Goal: Task Accomplishment & Management: Complete application form

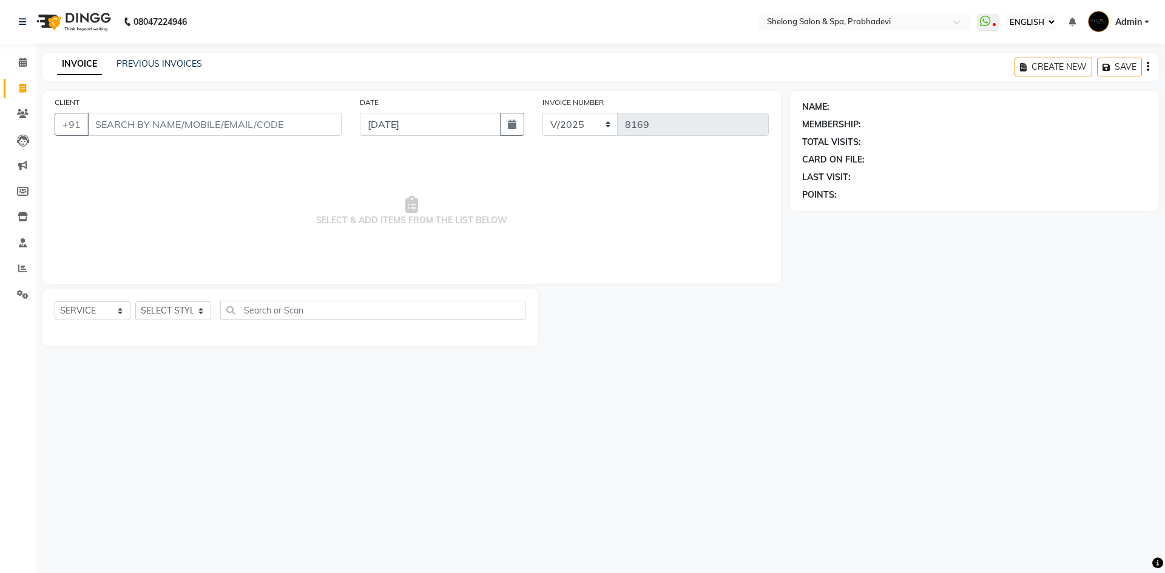
select select "ec"
select select "service"
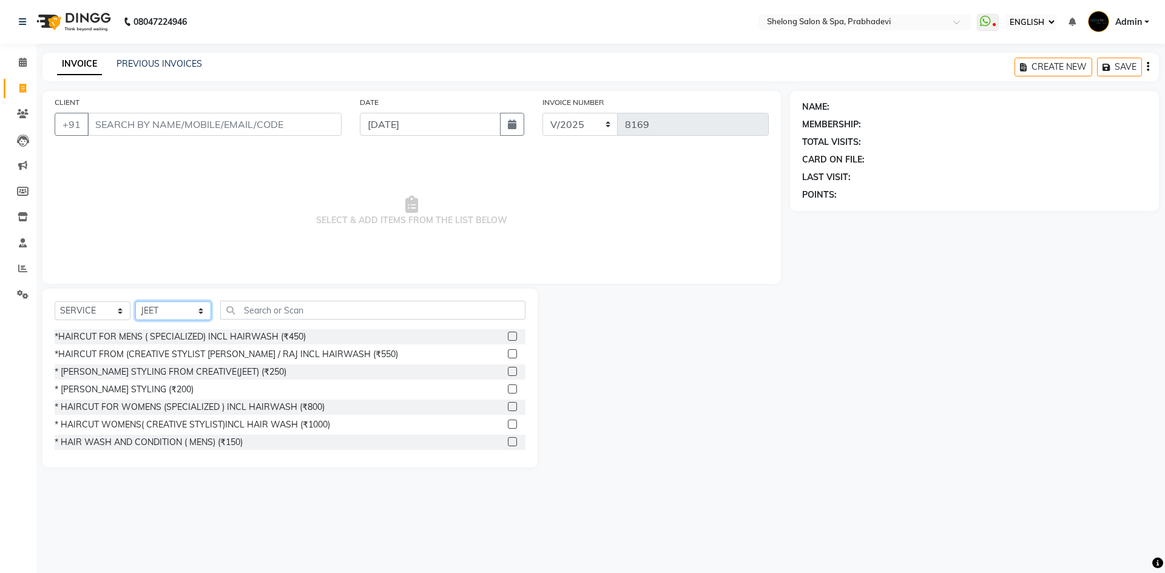
click at [190, 317] on select "SELECT STYLIST ( Ankita ) ( ASHVINI ) farid fojdur hakim JEET MITHUN NANDITA CH…" at bounding box center [173, 310] width 76 height 19
select select "47990"
click at [135, 301] on select "SELECT STYLIST ( Ankita ) ( ASHVINI ) farid fojdur hakim JEET MITHUN NANDITA CH…" at bounding box center [173, 310] width 76 height 19
click at [146, 391] on div "* [PERSON_NAME] STYLING (₹200)" at bounding box center [124, 389] width 139 height 13
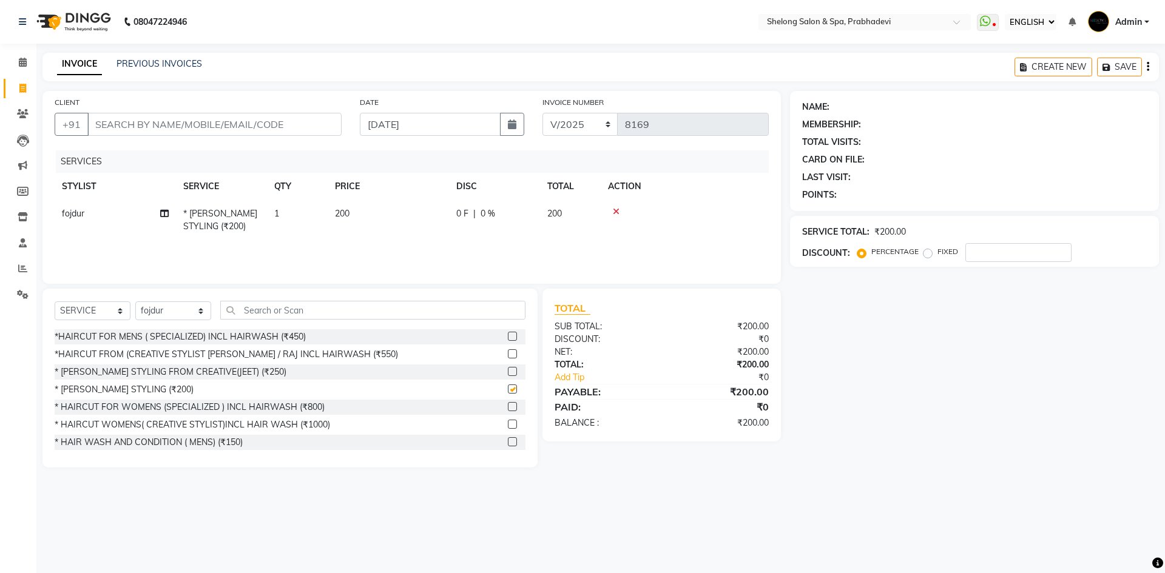
checkbox input "false"
click at [265, 306] on input "text" at bounding box center [372, 310] width 305 height 19
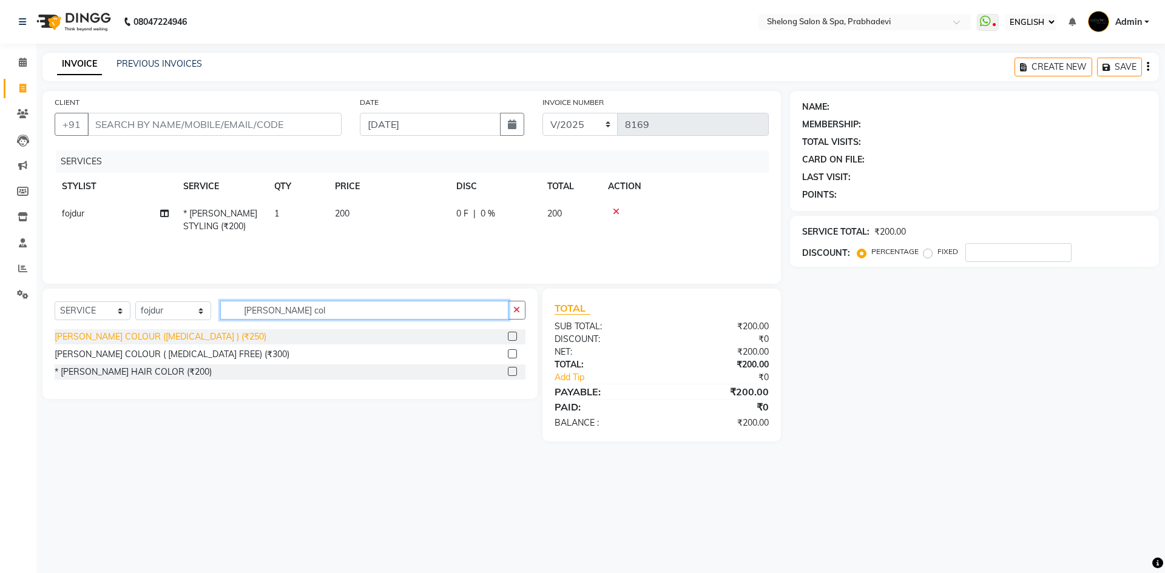
type input "beard col"
click at [177, 333] on div "[PERSON_NAME] COLOUR ([MEDICAL_DATA] ) (₹250)" at bounding box center [161, 337] width 212 height 13
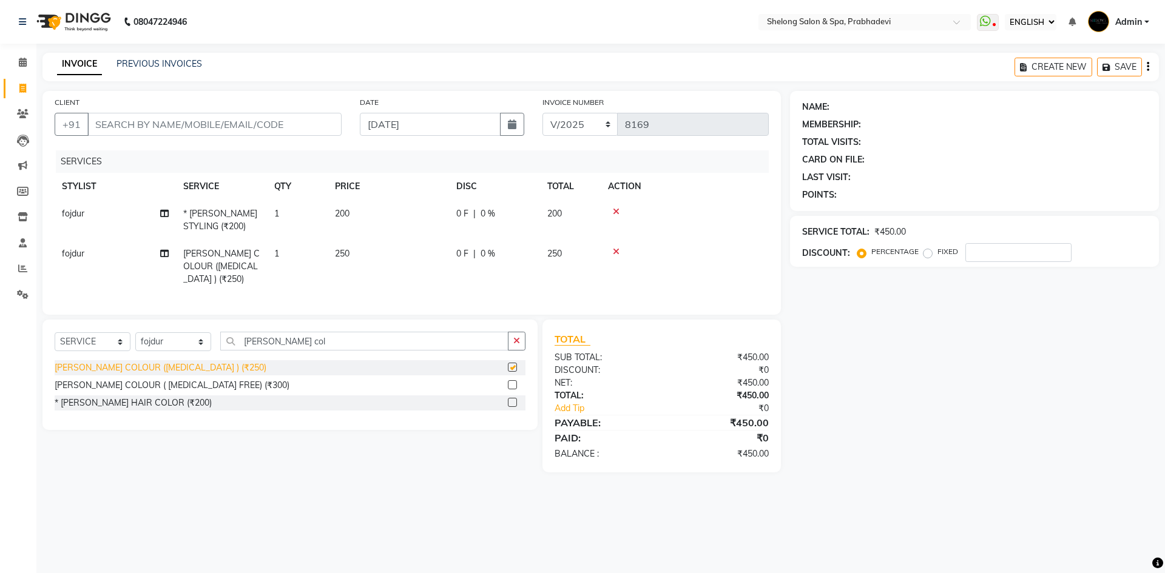
checkbox input "false"
click at [970, 247] on input "number" at bounding box center [1018, 252] width 106 height 19
click at [986, 254] on input "20" at bounding box center [1018, 252] width 106 height 19
type input "2"
click at [136, 125] on input "CLIENT" at bounding box center [214, 124] width 254 height 23
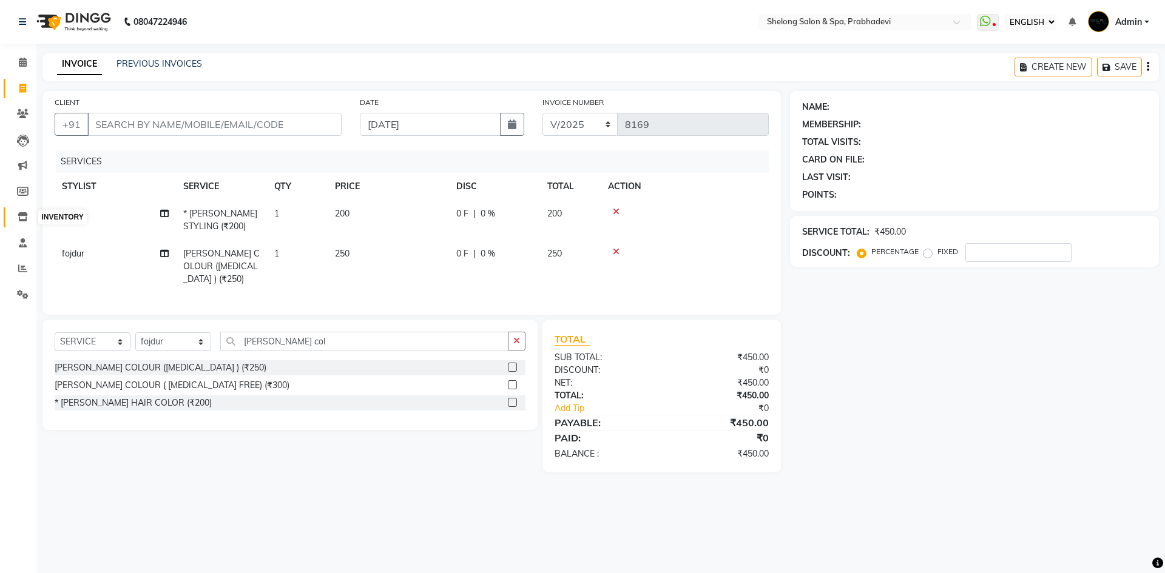
click at [24, 215] on icon at bounding box center [23, 216] width 10 height 9
click at [132, 130] on input "CLIENT" at bounding box center [214, 124] width 254 height 23
type input "7"
type input "0"
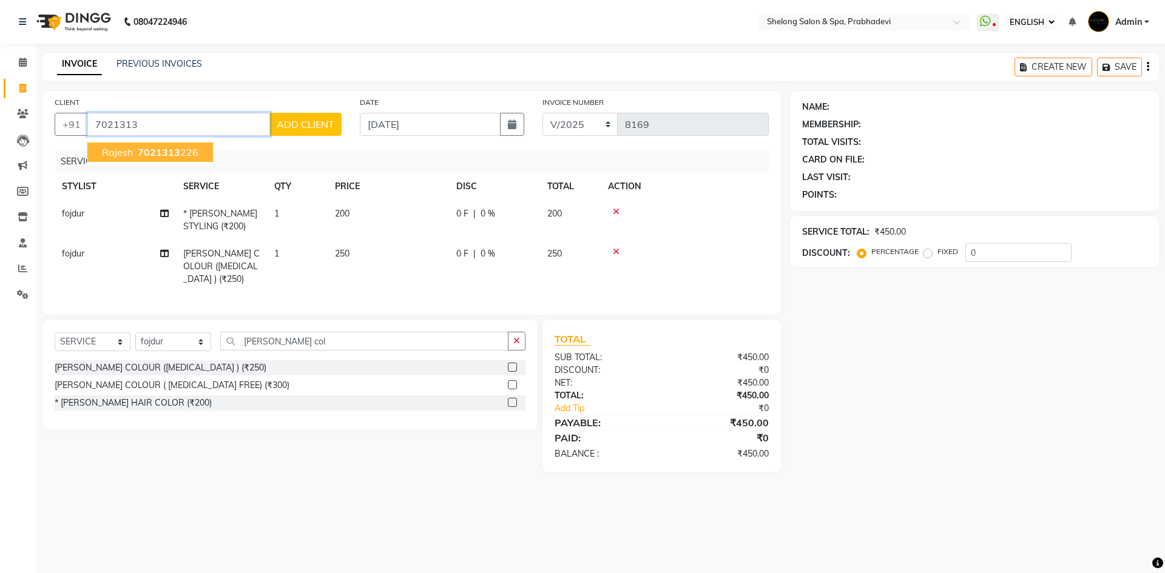
click at [192, 152] on ngb-highlight "7021313 226" at bounding box center [166, 152] width 63 height 12
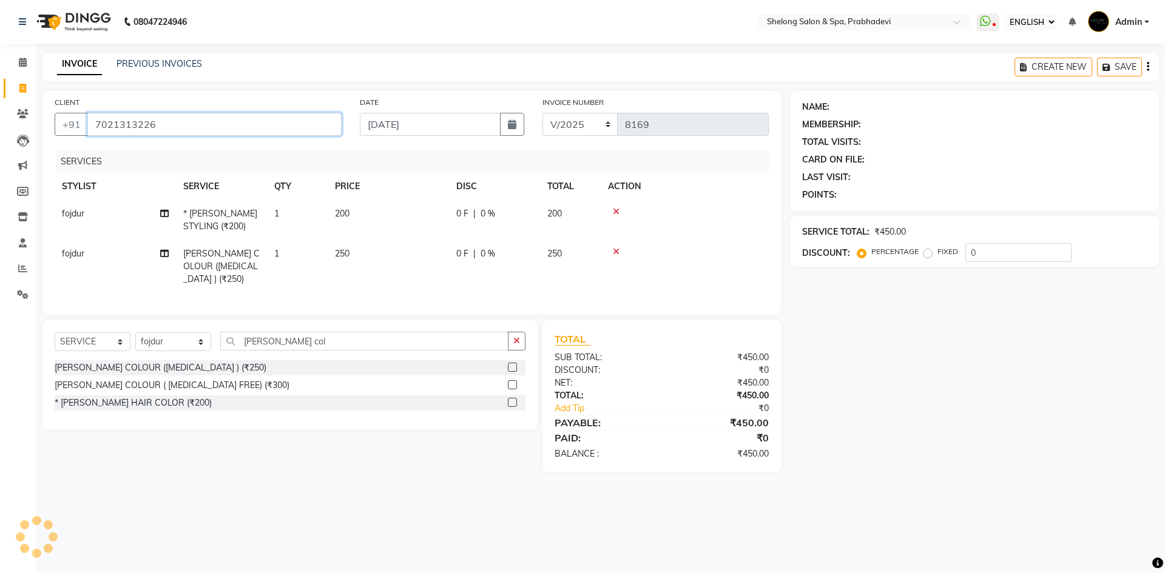
type input "7021313226"
select select "2: Object"
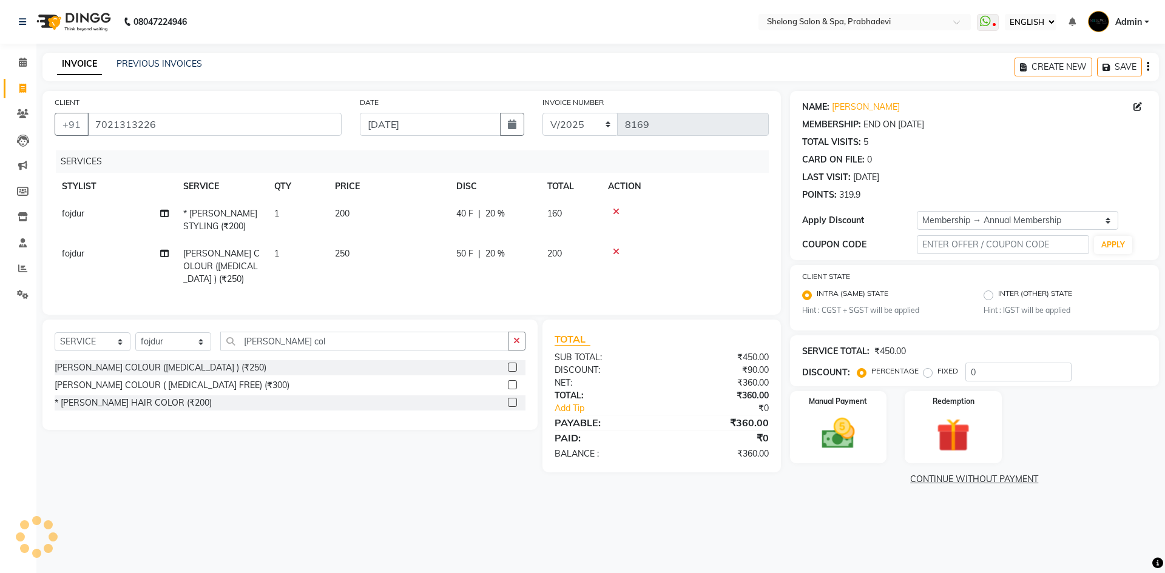
type input "20"
click at [852, 449] on img at bounding box center [838, 434] width 56 height 40
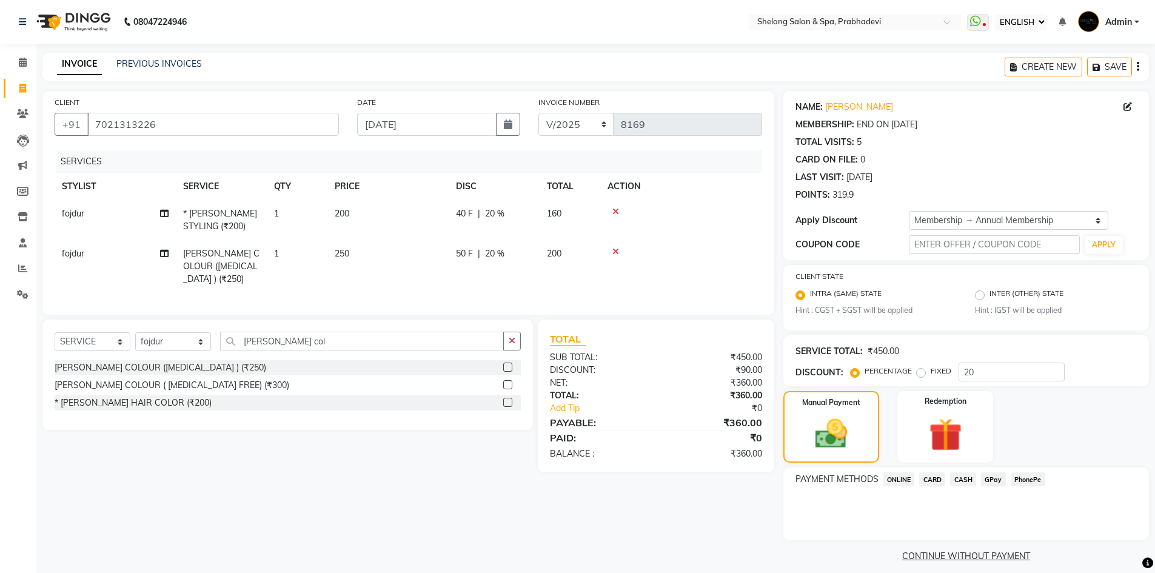
click at [996, 477] on span "GPay" at bounding box center [993, 480] width 25 height 14
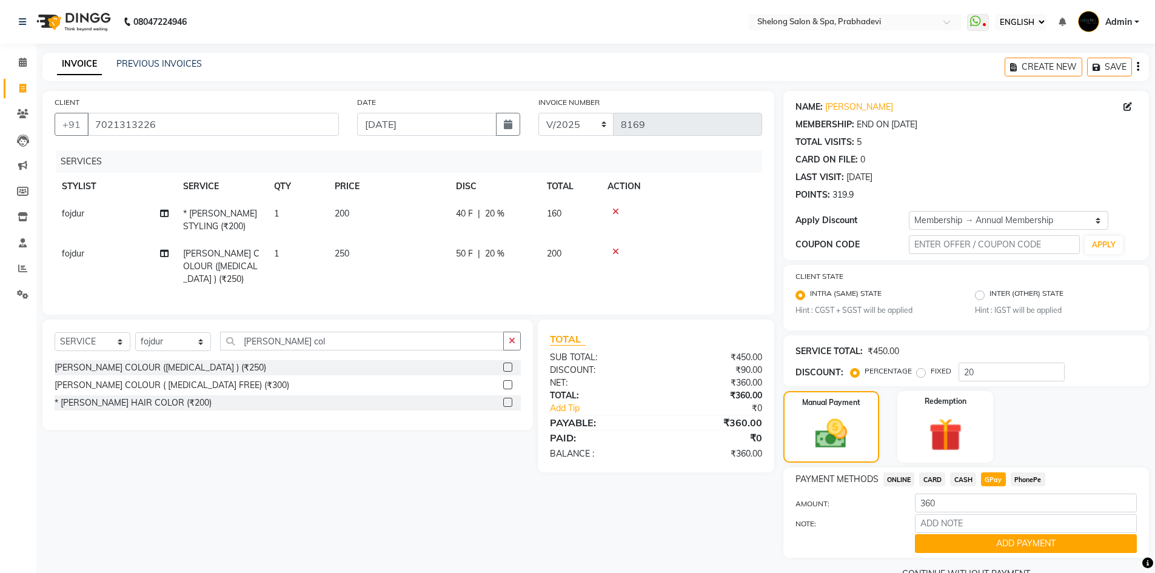
click at [969, 479] on span "CASH" at bounding box center [963, 480] width 26 height 14
click at [1001, 547] on button "ADD PAYMENT" at bounding box center [1026, 543] width 222 height 19
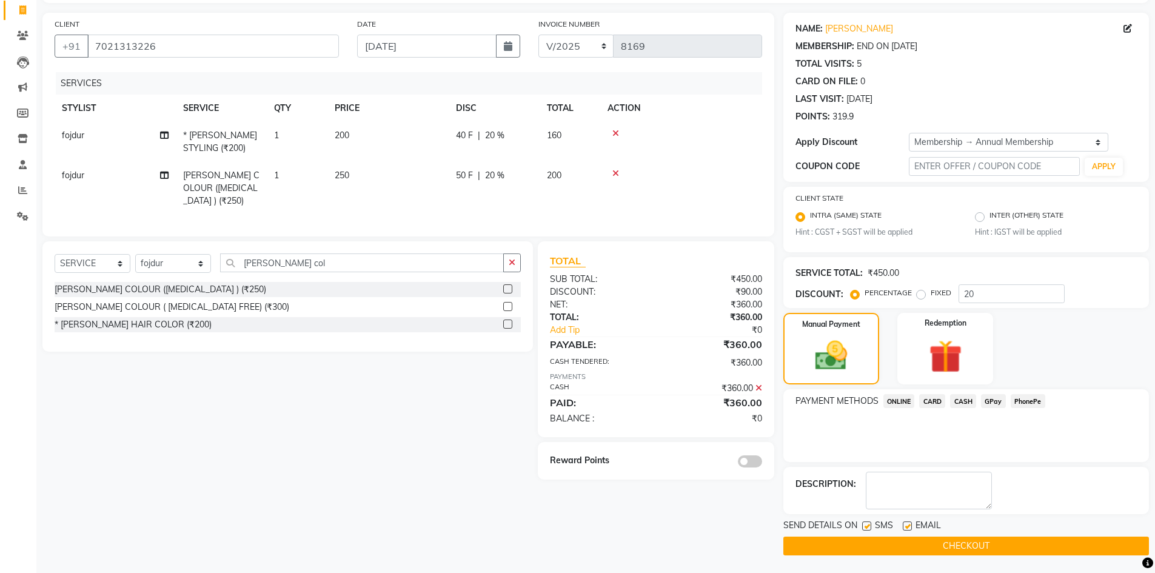
scroll to position [79, 0]
click at [741, 463] on div at bounding box center [713, 460] width 115 height 13
click at [739, 467] on span at bounding box center [750, 461] width 24 height 12
click at [762, 463] on input "checkbox" at bounding box center [762, 463] width 0 height 0
click at [823, 542] on button "CHECKOUT" at bounding box center [967, 545] width 366 height 19
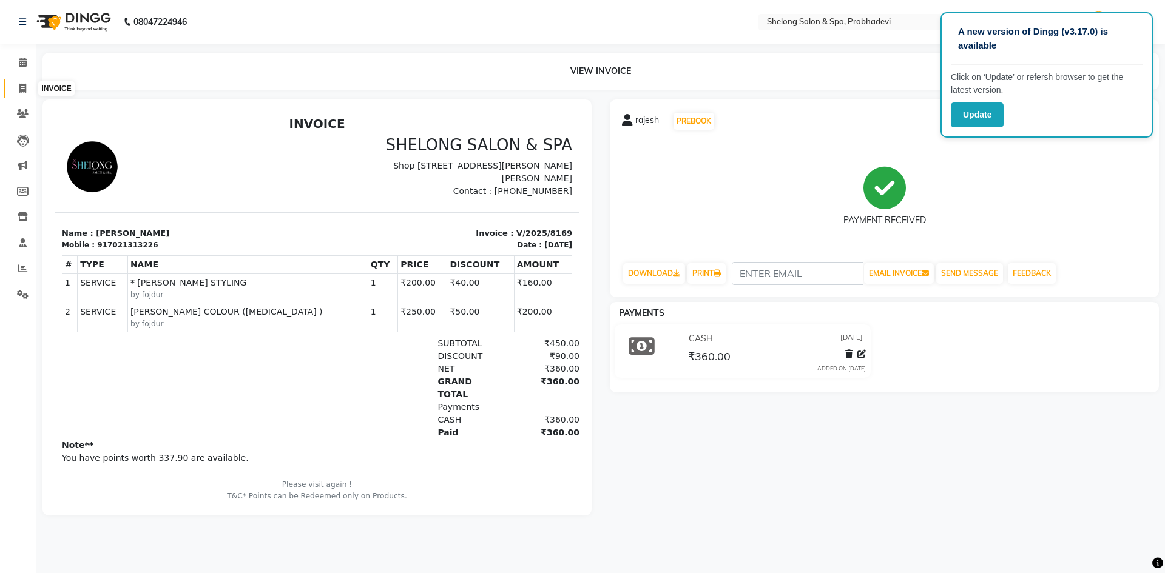
click at [23, 88] on icon at bounding box center [22, 88] width 7 height 9
select select "service"
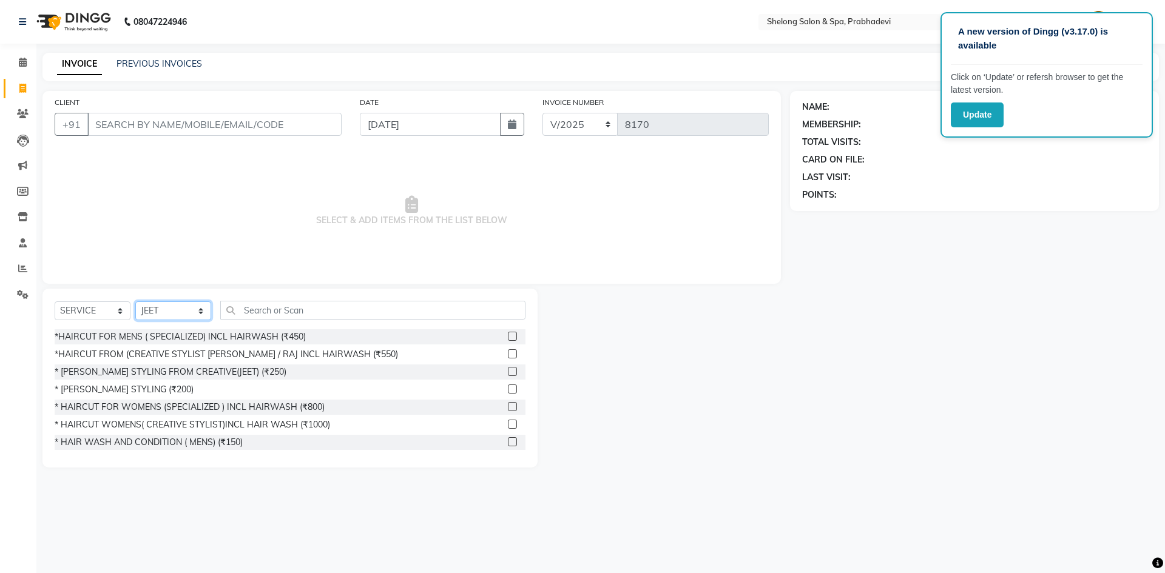
click at [163, 303] on select "SELECT STYLIST ( Ankita ) ( ASHVINI ) farid fojdur hakim JEET MITHUN NANDITA CH…" at bounding box center [173, 310] width 76 height 19
click at [135, 301] on select "SELECT STYLIST ( Ankita ) ( ASHVINI ) farid fojdur hakim JEET MITHUN NANDITA CH…" at bounding box center [173, 310] width 76 height 19
drag, startPoint x: 192, startPoint y: 312, endPoint x: 192, endPoint y: 304, distance: 7.3
click at [192, 309] on select "SELECT STYLIST ( Ankita ) ( ASHVINI ) farid fojdur hakim JEET MITHUN NANDITA CH…" at bounding box center [173, 310] width 76 height 19
select select "47990"
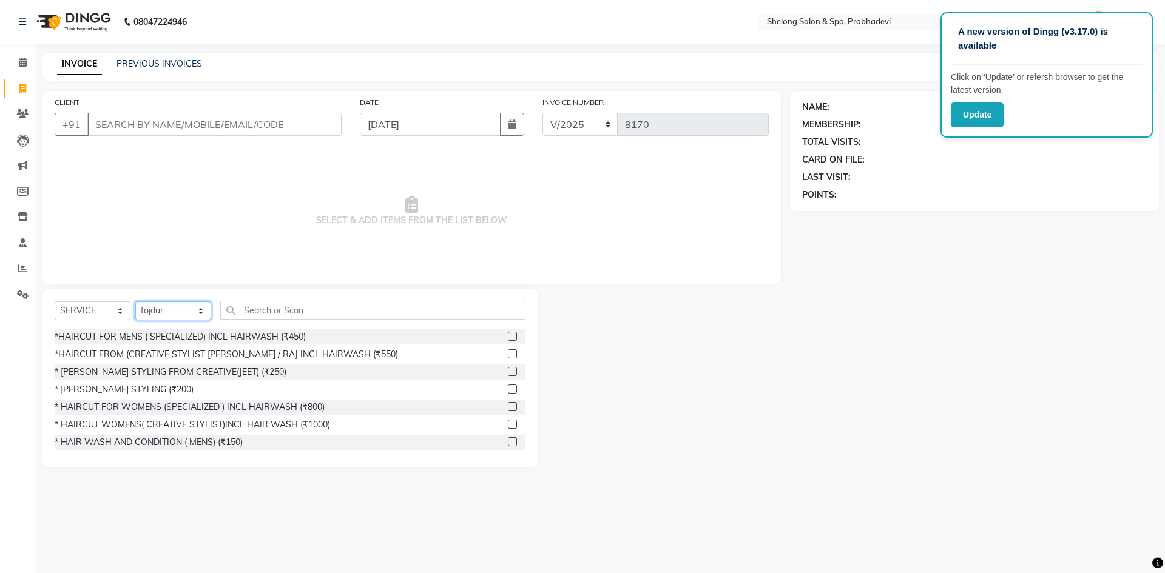
click at [135, 301] on select "SELECT STYLIST ( Ankita ) ( ASHVINI ) farid fojdur hakim JEET MITHUN NANDITA CH…" at bounding box center [173, 310] width 76 height 19
click at [141, 389] on div "* [PERSON_NAME] STYLING (₹200)" at bounding box center [124, 389] width 139 height 13
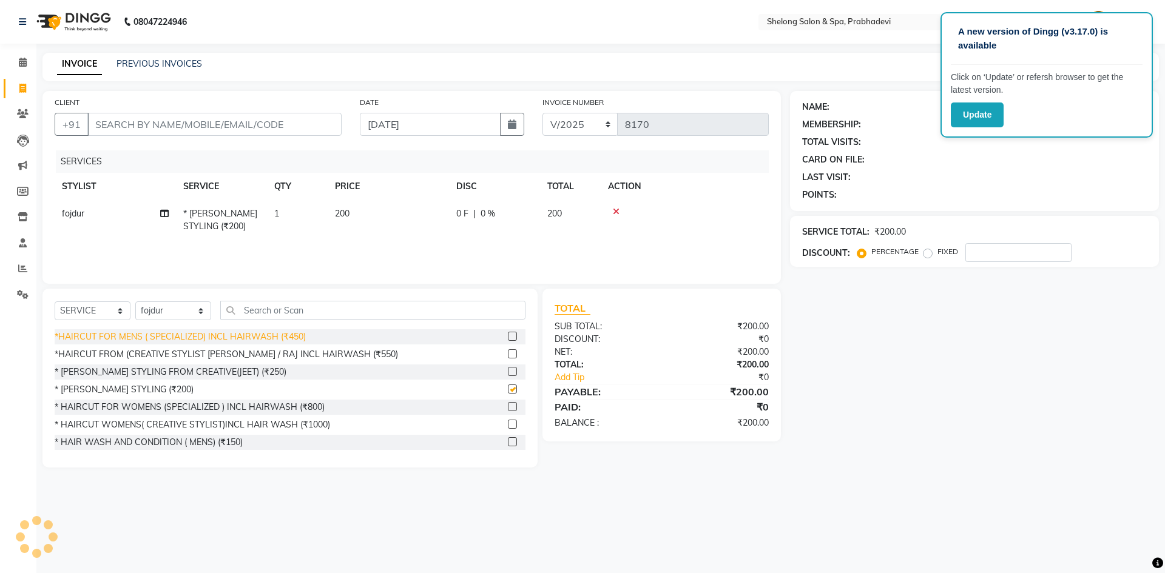
checkbox input "false"
click at [170, 311] on select "SELECT STYLIST ( Ankita ) ( ASHVINI ) farid fojdur hakim JEET MITHUN NANDITA CH…" at bounding box center [173, 310] width 76 height 19
select select "31386"
click at [135, 301] on select "SELECT STYLIST ( Ankita ) ( ASHVINI ) farid fojdur hakim JEET MITHUN NANDITA CH…" at bounding box center [173, 310] width 76 height 19
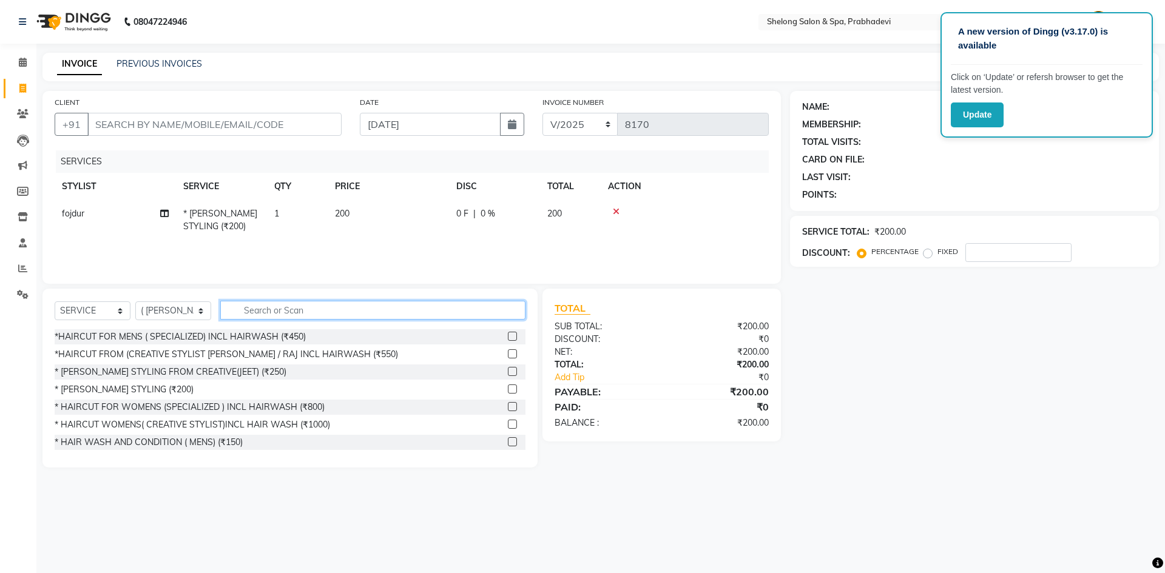
click at [237, 308] on input "text" at bounding box center [372, 310] width 305 height 19
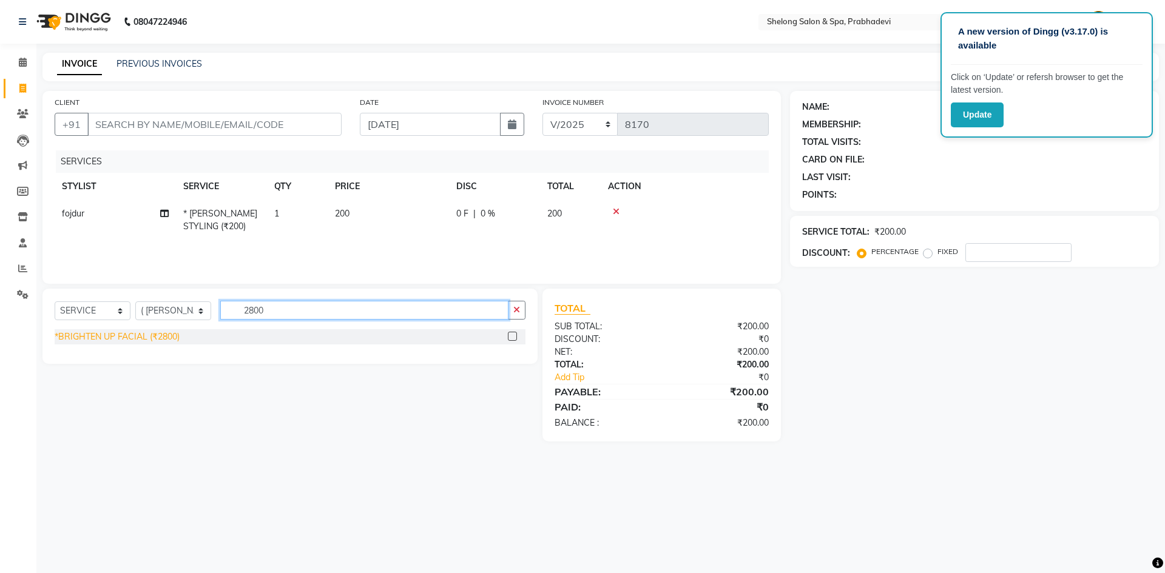
type input "2800"
click at [166, 335] on div "*BRIGHTEN UP FACIAL (₹2800)" at bounding box center [117, 337] width 125 height 13
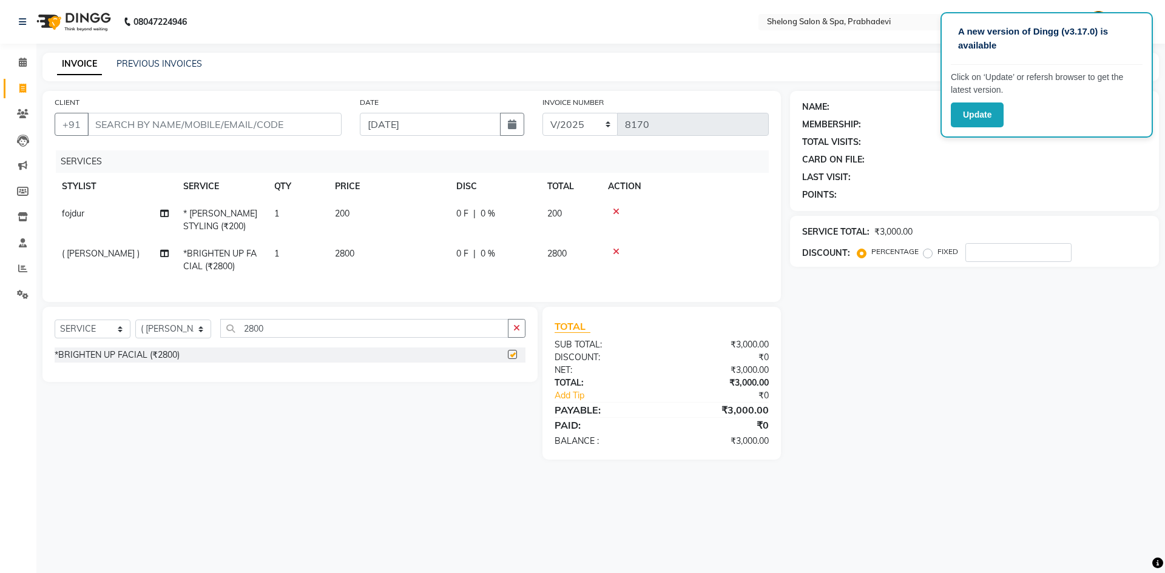
checkbox input "false"
click at [124, 126] on input "CLIENT" at bounding box center [214, 124] width 254 height 23
type input "6"
type input "0"
type input "6388378121"
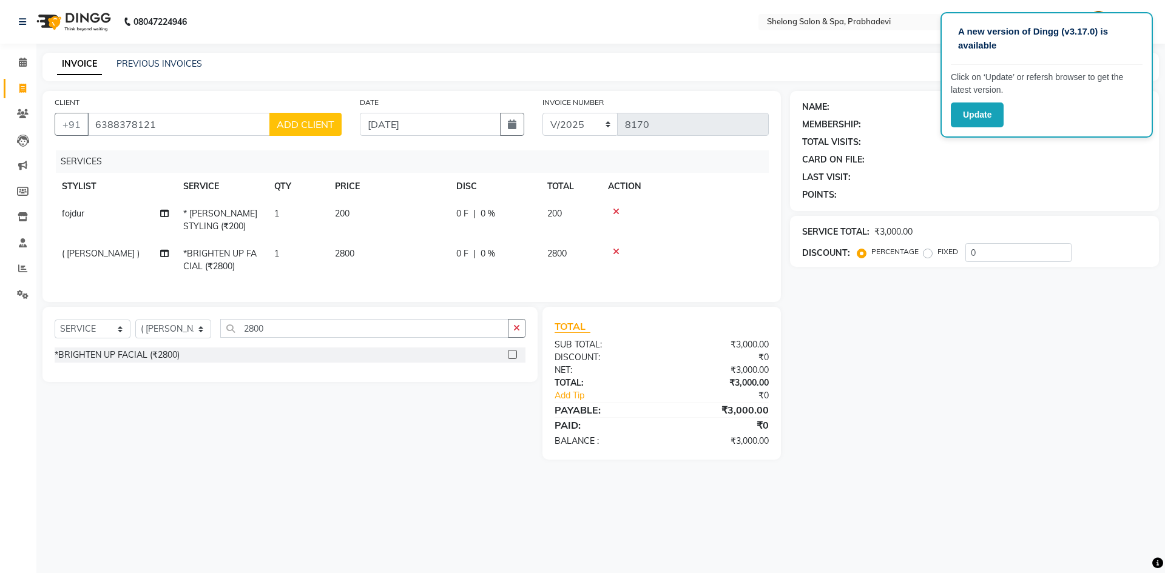
click at [295, 120] on span "ADD CLIENT" at bounding box center [306, 124] width 58 height 12
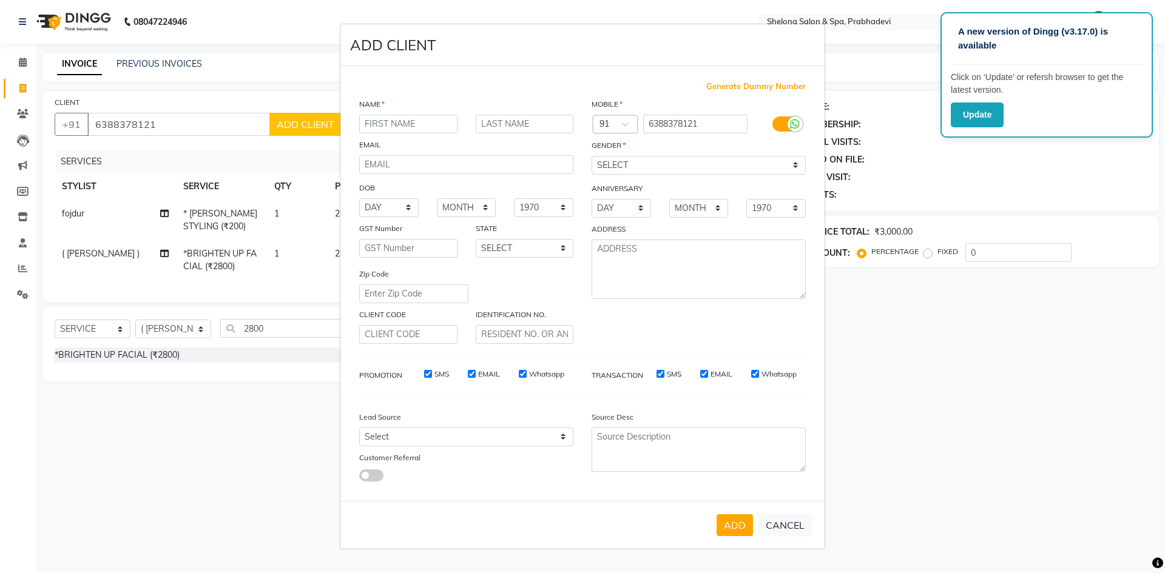
click at [386, 126] on input "text" at bounding box center [408, 124] width 98 height 19
click at [432, 130] on input "[PERSON_NAME]" at bounding box center [408, 124] width 98 height 19
type input "sachin"
click at [530, 127] on input "text" at bounding box center [525, 124] width 98 height 19
type input "gupta"
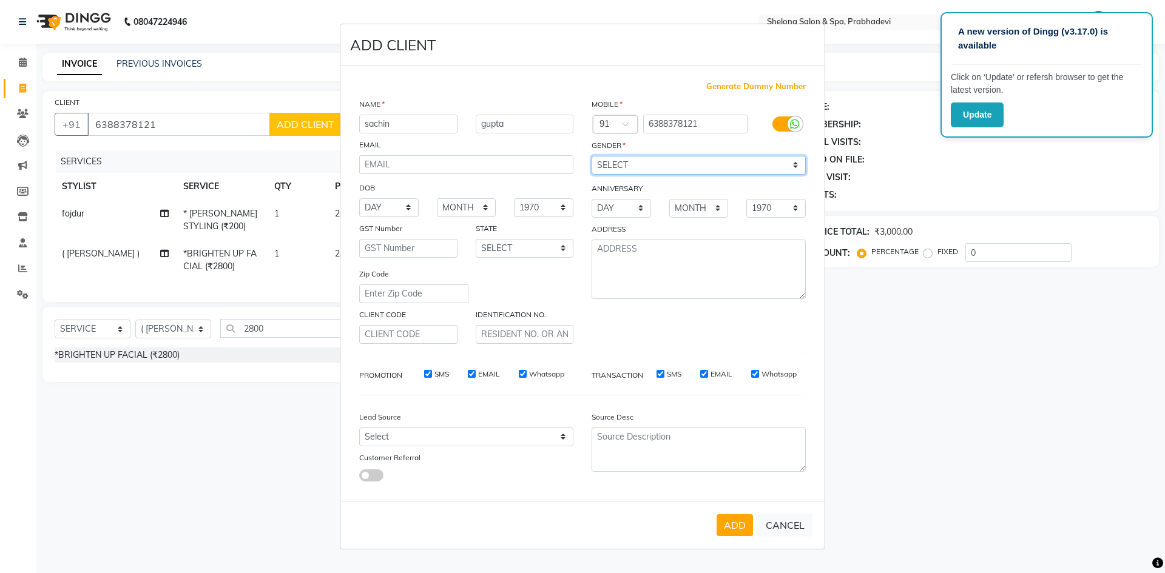
click at [631, 164] on select "SELECT MALE FEMALE OTHER PREFER NOT TO SAY" at bounding box center [698, 165] width 214 height 19
select select "male"
click at [591, 156] on select "SELECT MALE FEMALE OTHER PREFER NOT TO SAY" at bounding box center [698, 165] width 214 height 19
click at [728, 514] on button "ADD" at bounding box center [734, 525] width 36 height 22
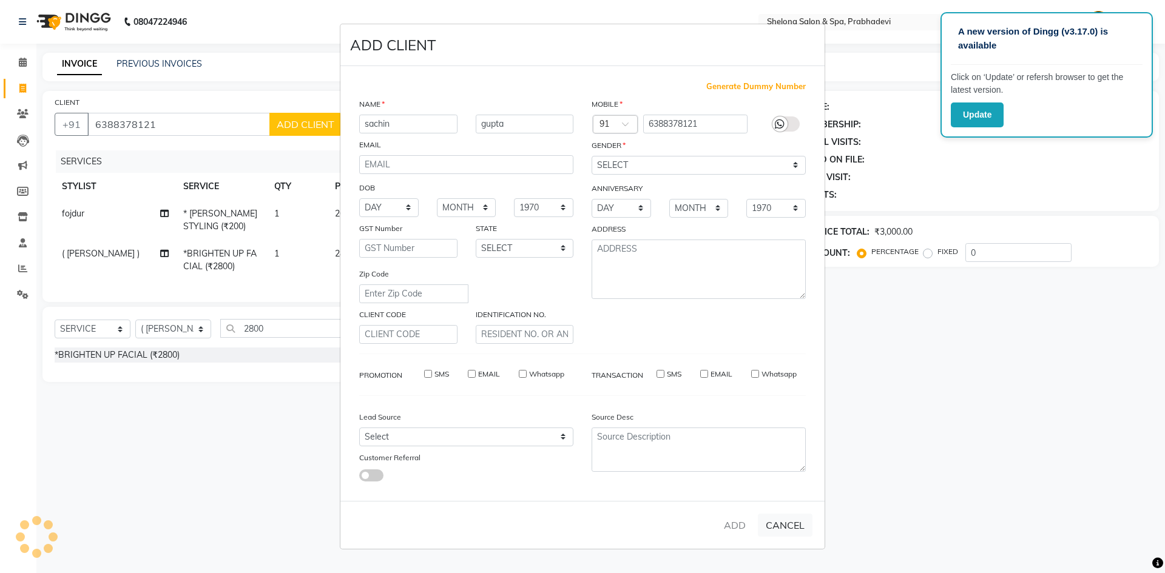
select select
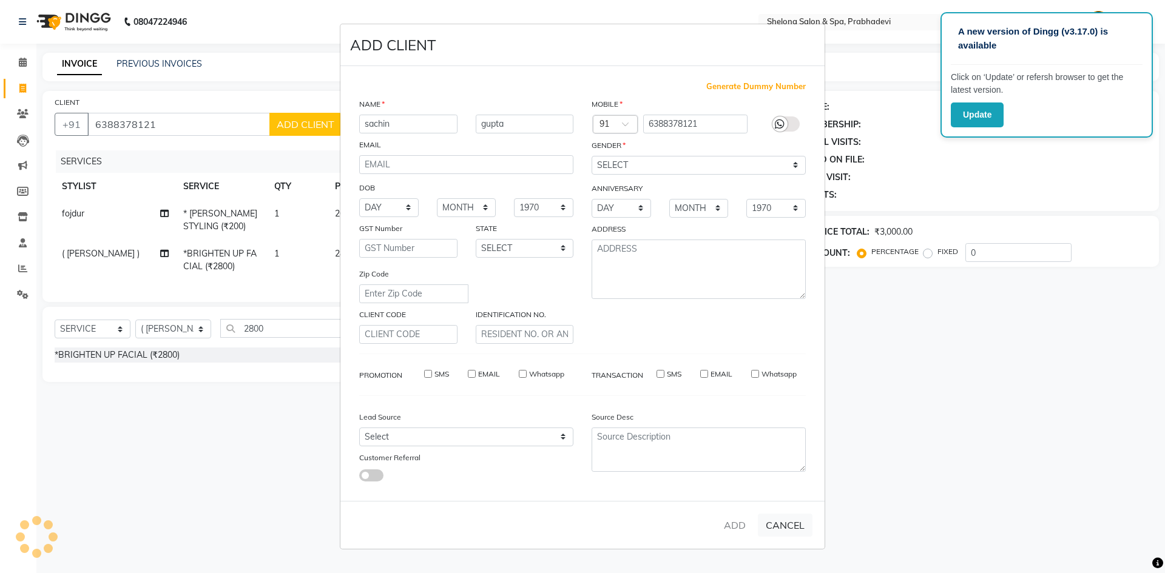
select select
checkbox input "false"
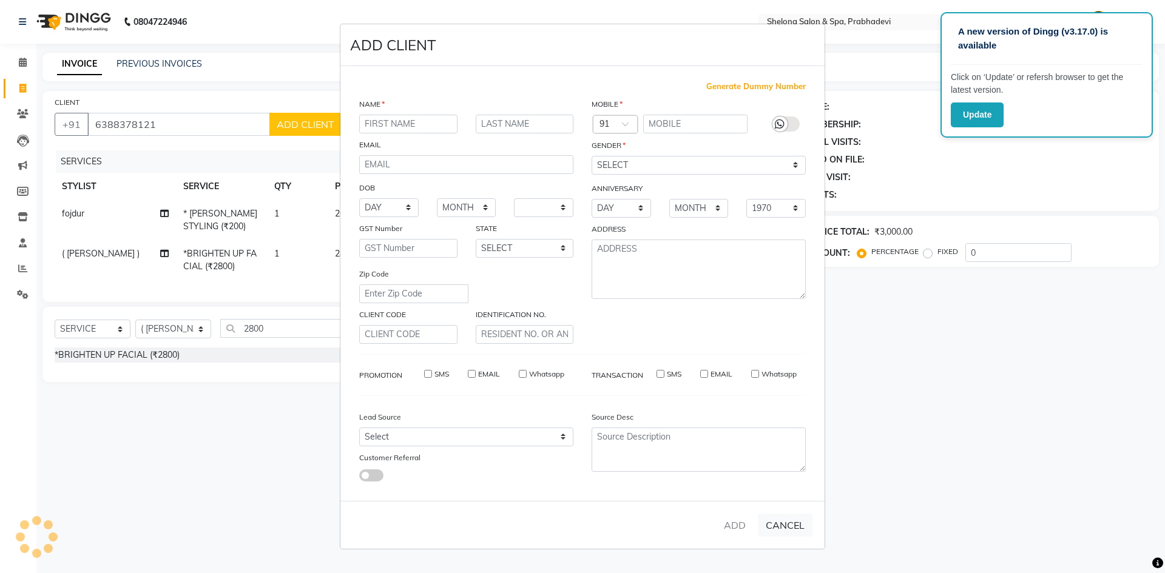
checkbox input "false"
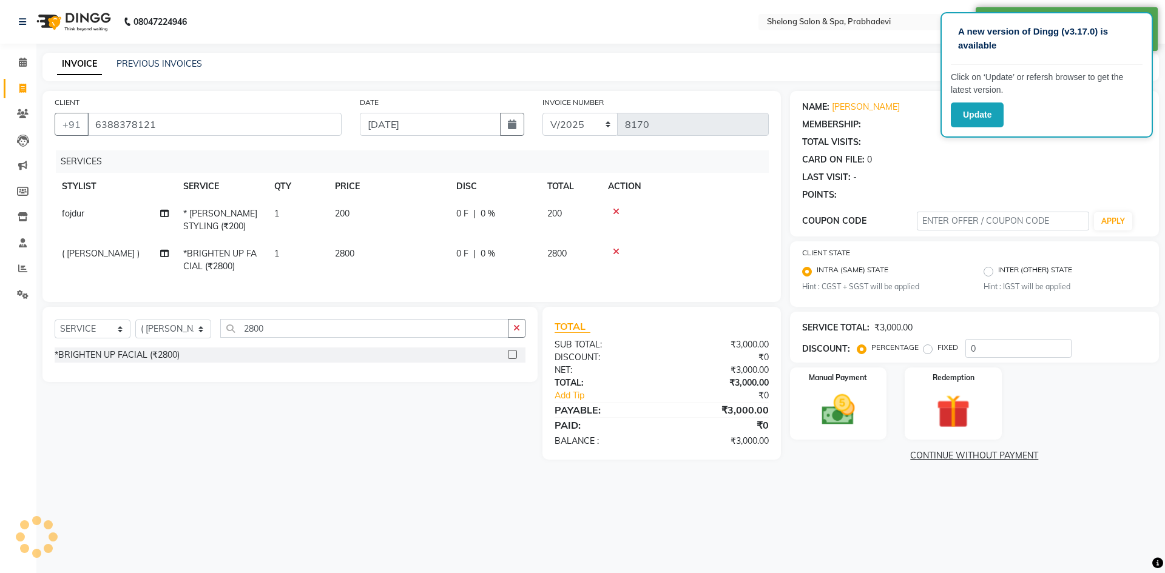
select select "1: Object"
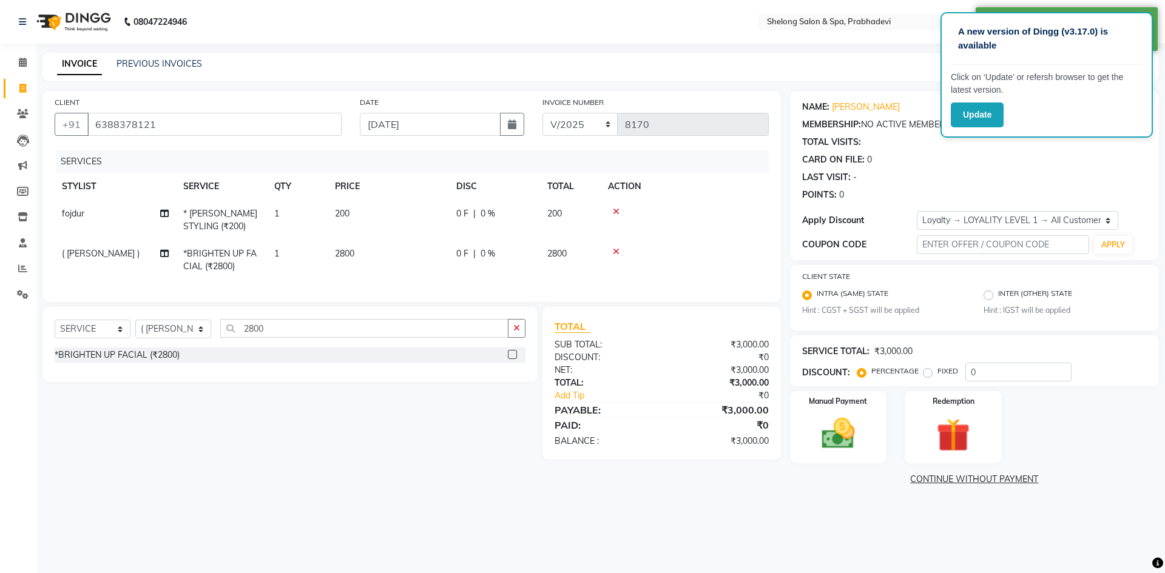
click at [473, 249] on span "|" at bounding box center [474, 253] width 2 height 13
select select "31386"
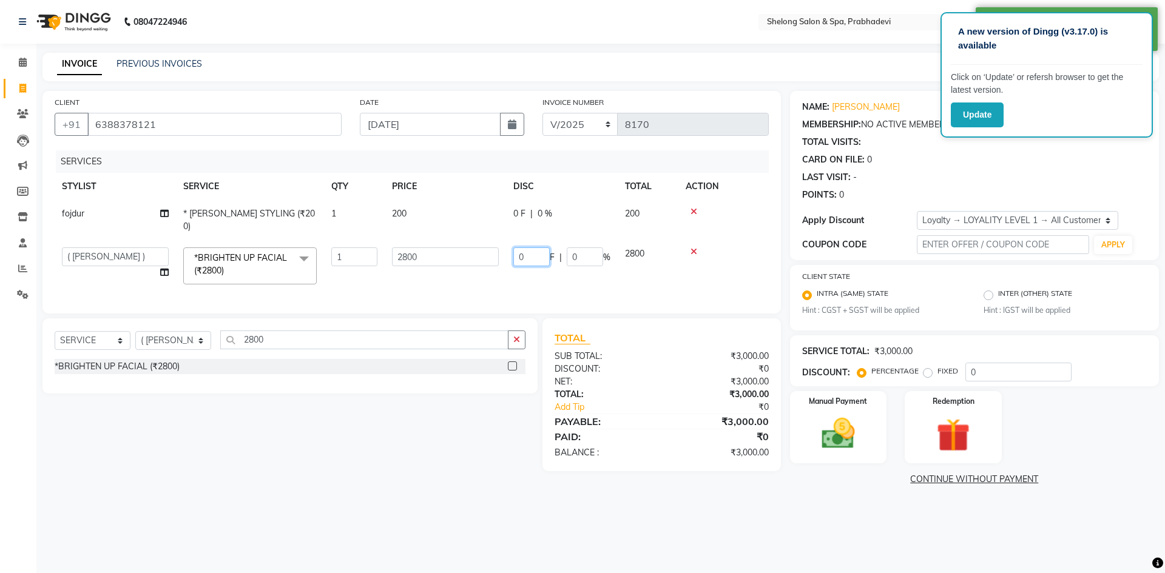
click at [535, 247] on input "0" at bounding box center [531, 256] width 36 height 19
type input "800"
click at [513, 429] on div "SELECT SERVICE PRODUCT MEMBERSHIP PACKAGE VOUCHER PREPAID GIFT CARD SELECT STYL…" at bounding box center [285, 394] width 504 height 153
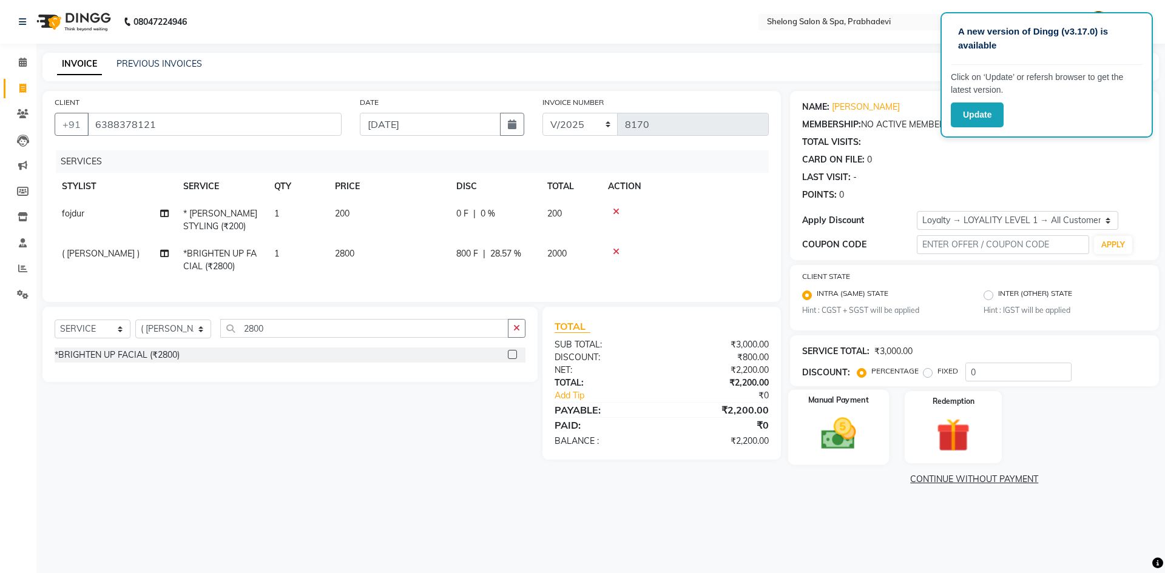
click at [877, 449] on div "Manual Payment" at bounding box center [837, 427] width 101 height 75
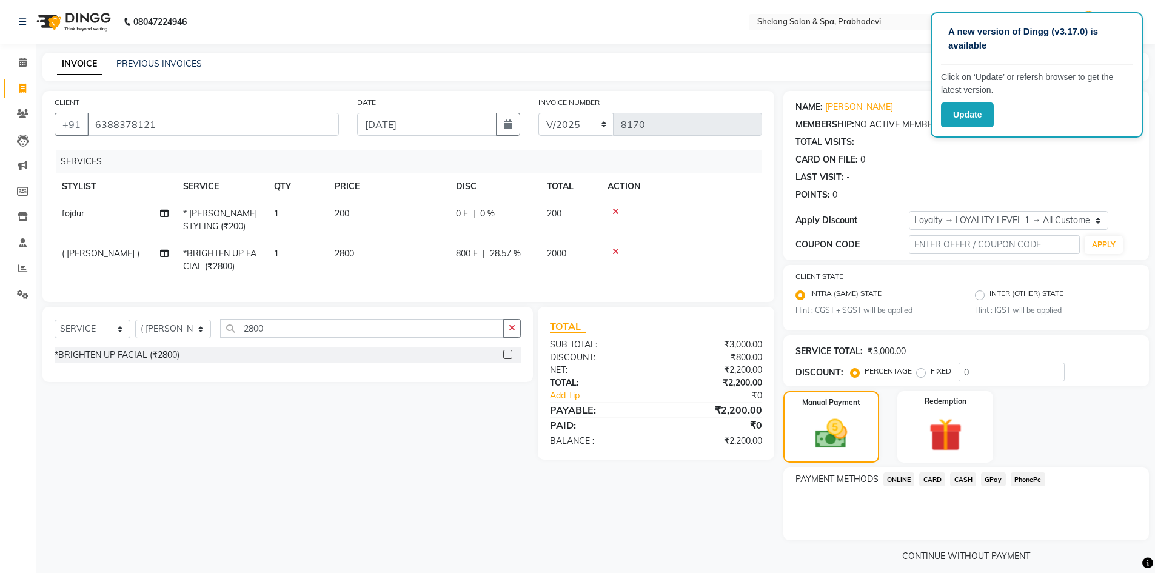
click at [961, 480] on span "CASH" at bounding box center [963, 480] width 26 height 14
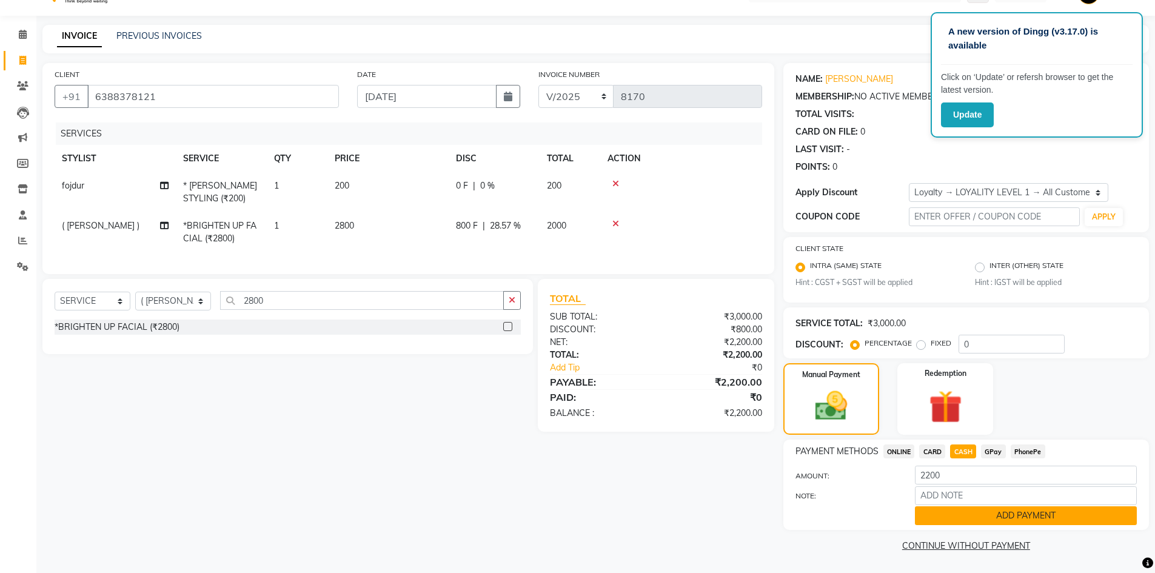
click at [963, 518] on button "ADD PAYMENT" at bounding box center [1026, 515] width 222 height 19
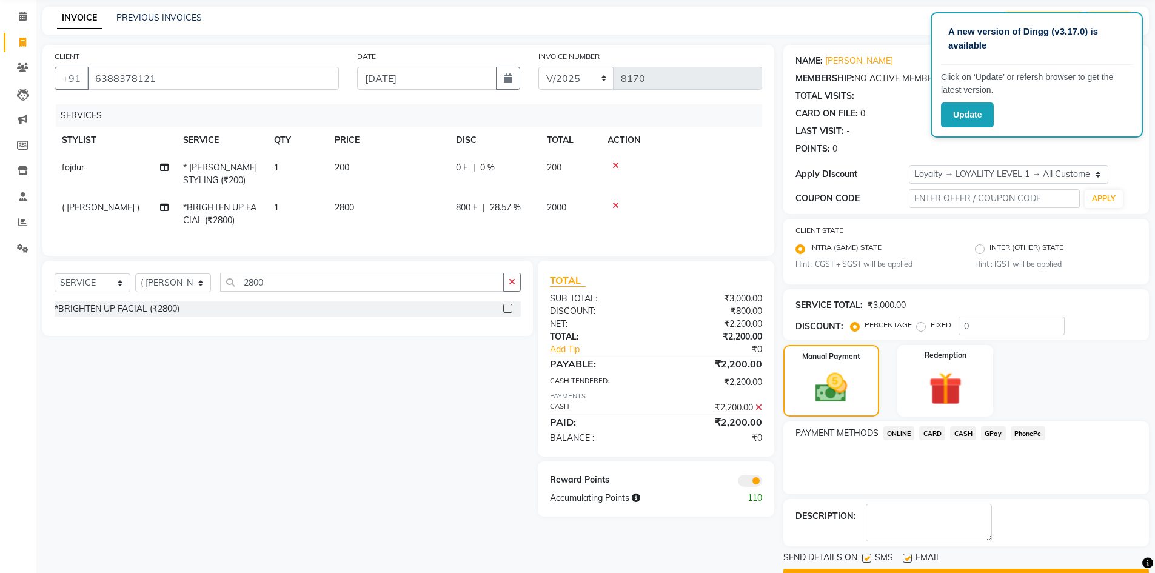
scroll to position [79, 0]
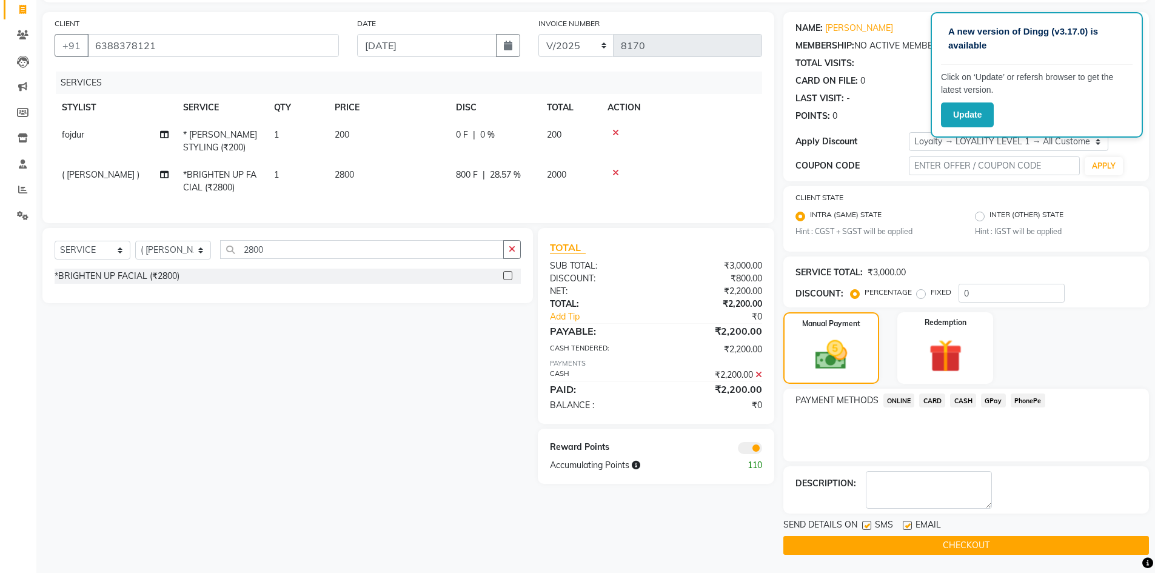
click at [486, 403] on div "SELECT SERVICE PRODUCT MEMBERSHIP PACKAGE VOUCHER PREPAID GIFT CARD SELECT STYL…" at bounding box center [283, 356] width 500 height 256
click at [992, 121] on button "Update" at bounding box center [967, 115] width 53 height 25
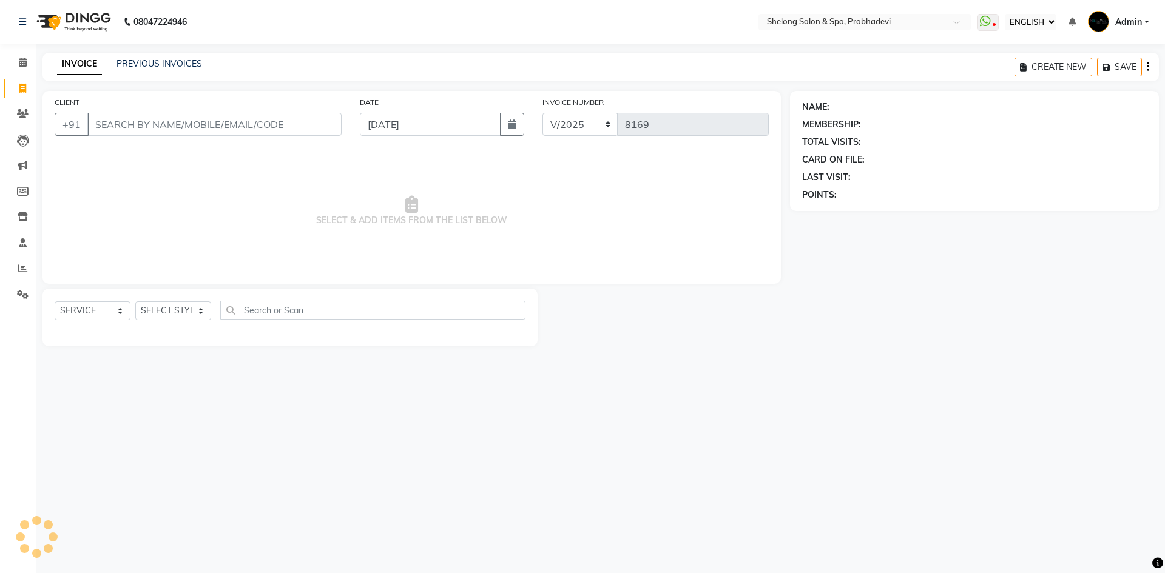
select select "ec"
select select "service"
select select "16092"
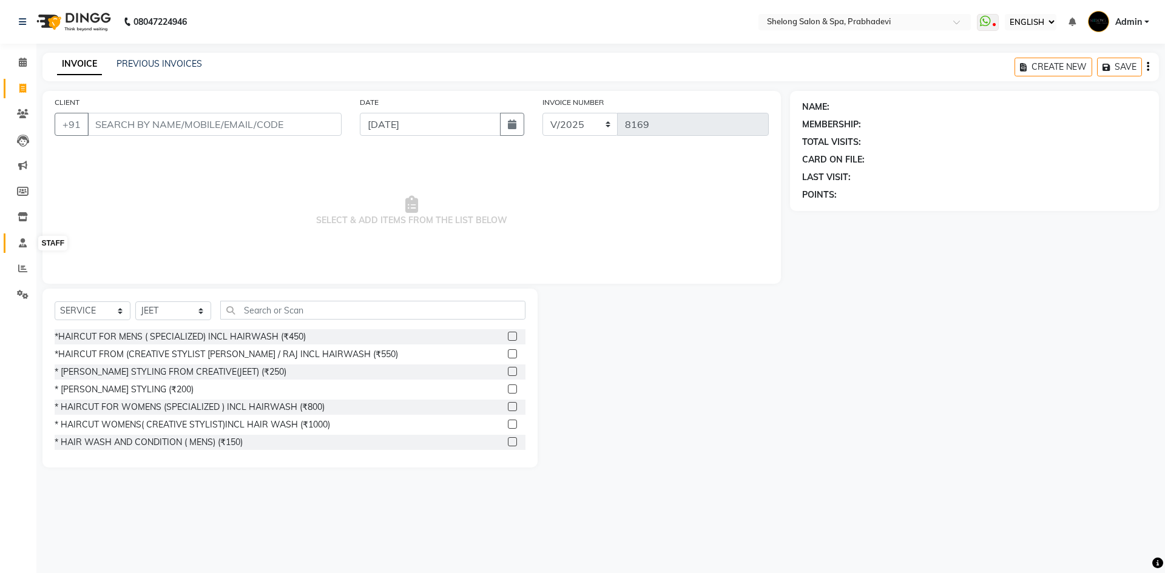
click at [21, 240] on icon at bounding box center [23, 242] width 8 height 9
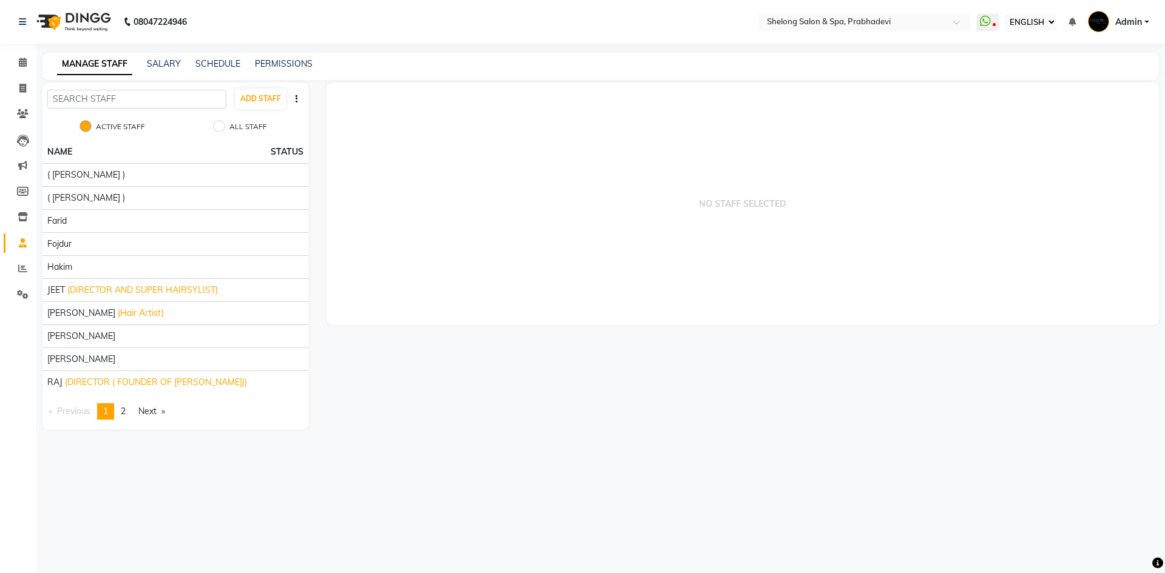
click at [436, 451] on div "08047224946 Select Location × Shelong Salon & Spa, Prabhadevi WhatsApp Status ✕…" at bounding box center [582, 286] width 1165 height 573
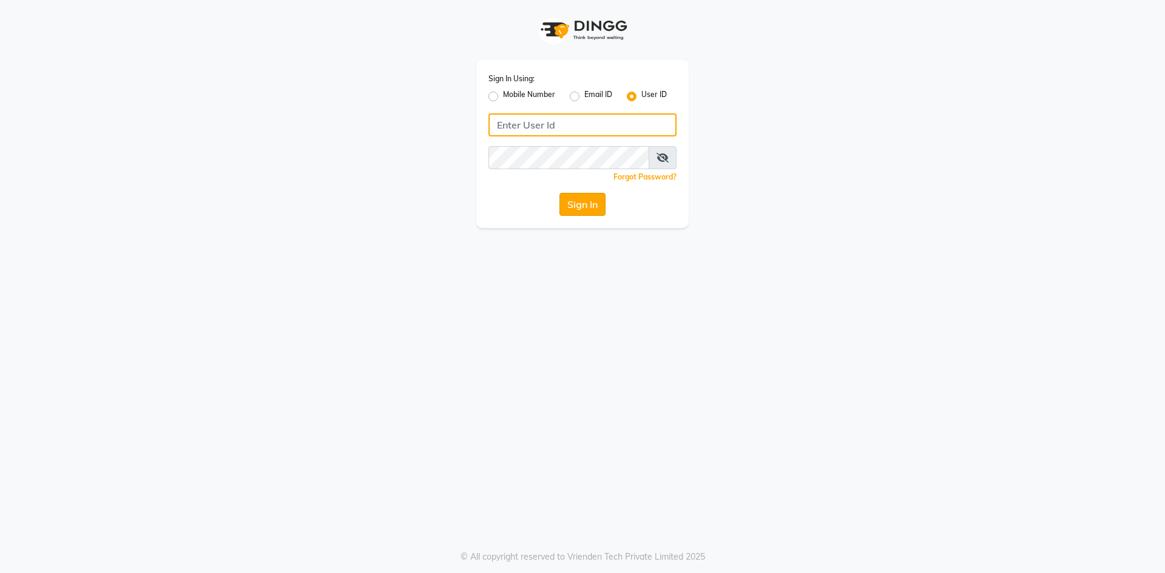
type input "[PERSON_NAME]"
click at [585, 206] on button "Sign In" at bounding box center [582, 204] width 46 height 23
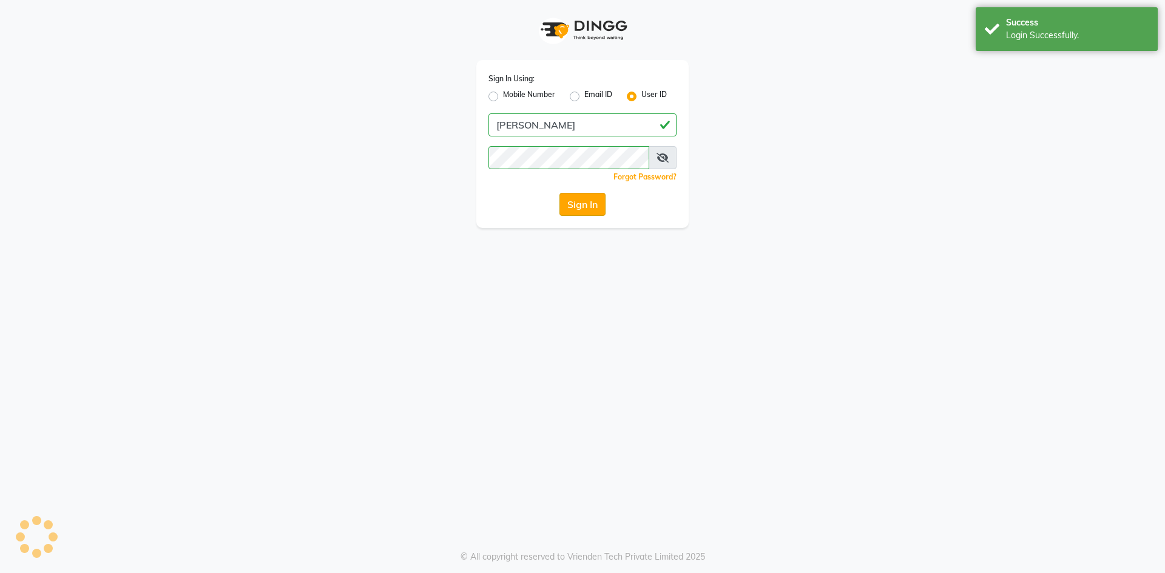
select select "service"
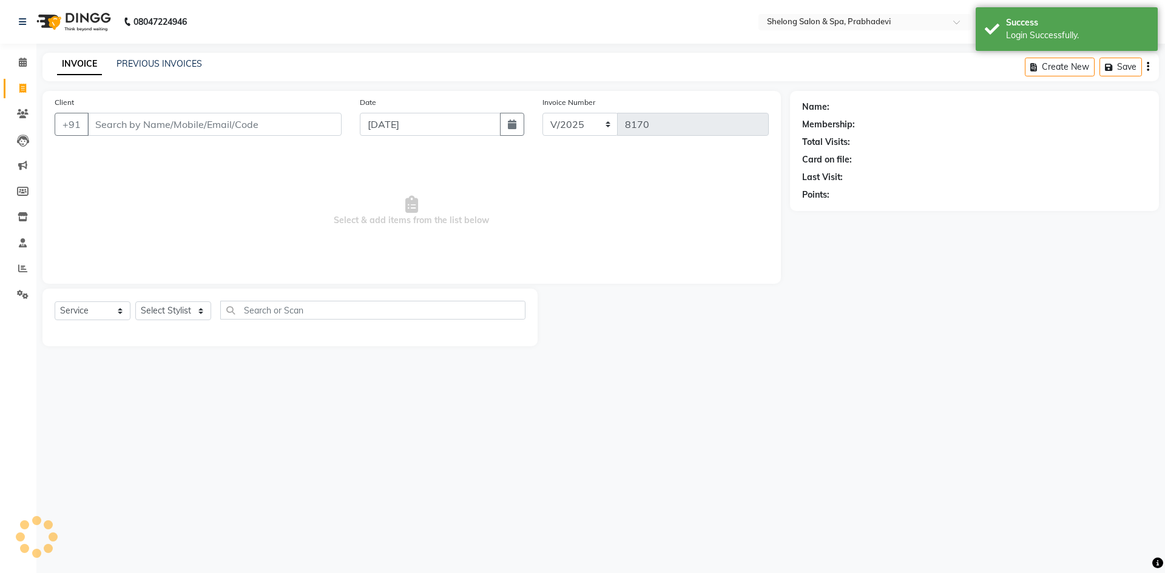
select select "16092"
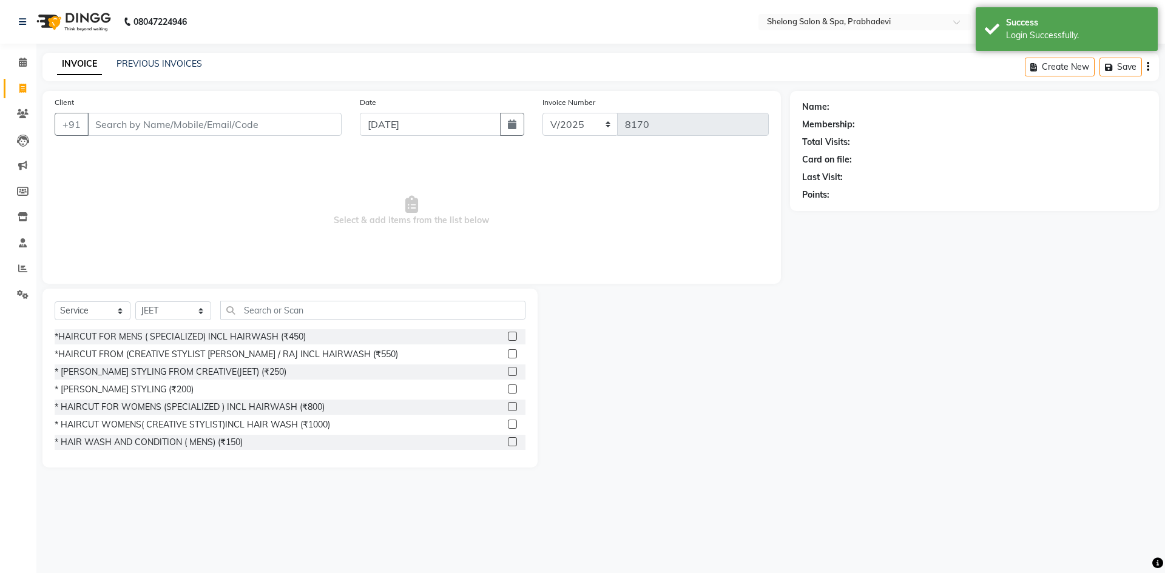
drag, startPoint x: 853, startPoint y: 335, endPoint x: 627, endPoint y: 263, distance: 237.7
click at [846, 334] on div "Name: Membership: Total Visits: Card on file: Last Visit: Points:" at bounding box center [979, 279] width 378 height 377
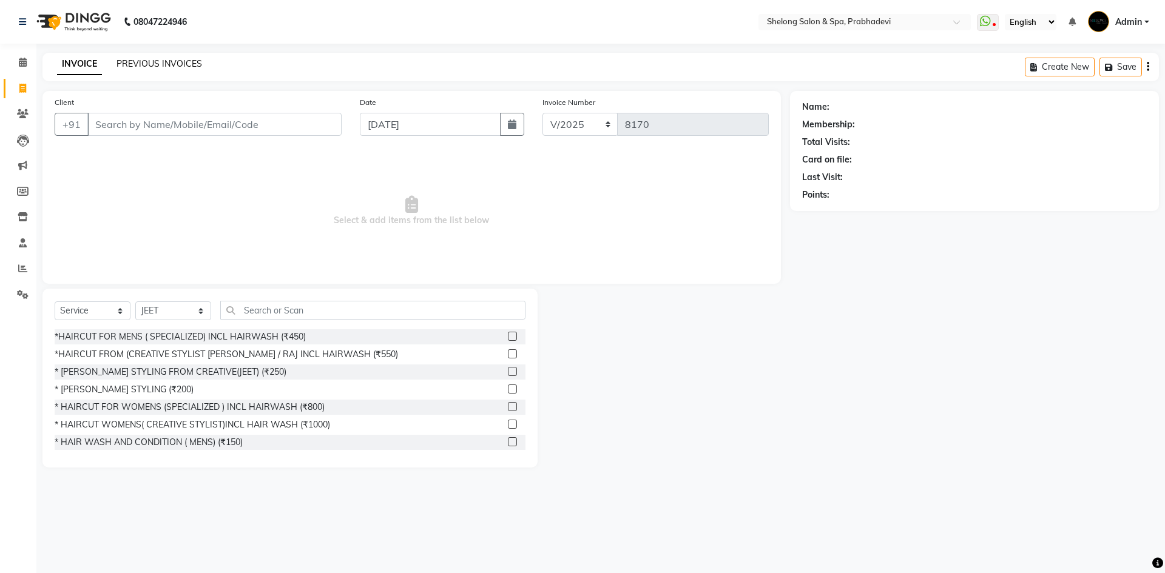
click at [187, 67] on link "PREVIOUS INVOICES" at bounding box center [159, 63] width 86 height 11
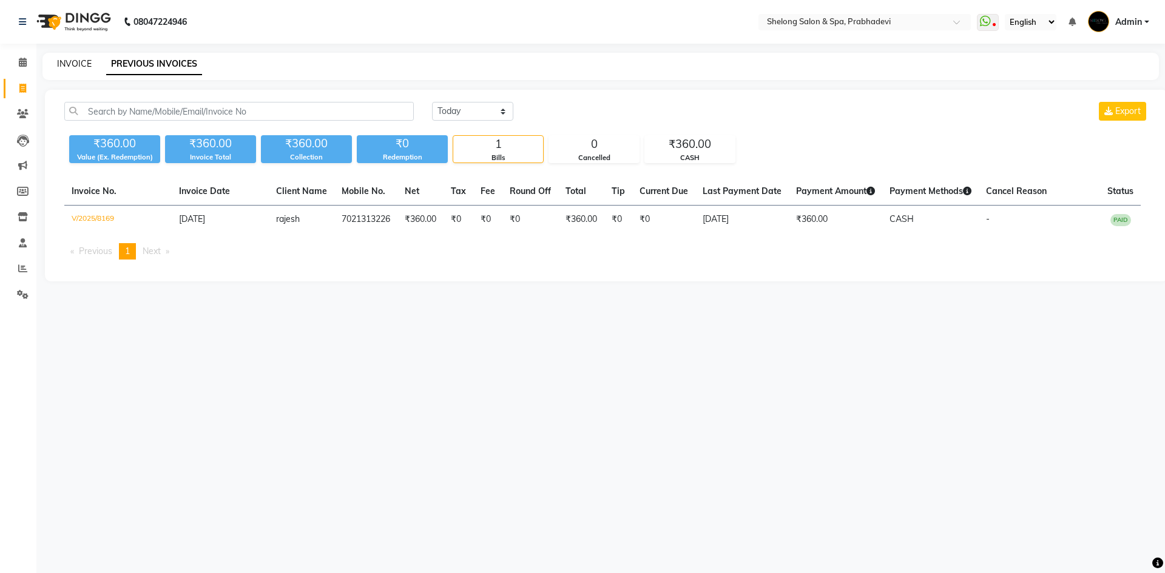
click at [84, 59] on link "INVOICE" at bounding box center [74, 63] width 35 height 11
select select "service"
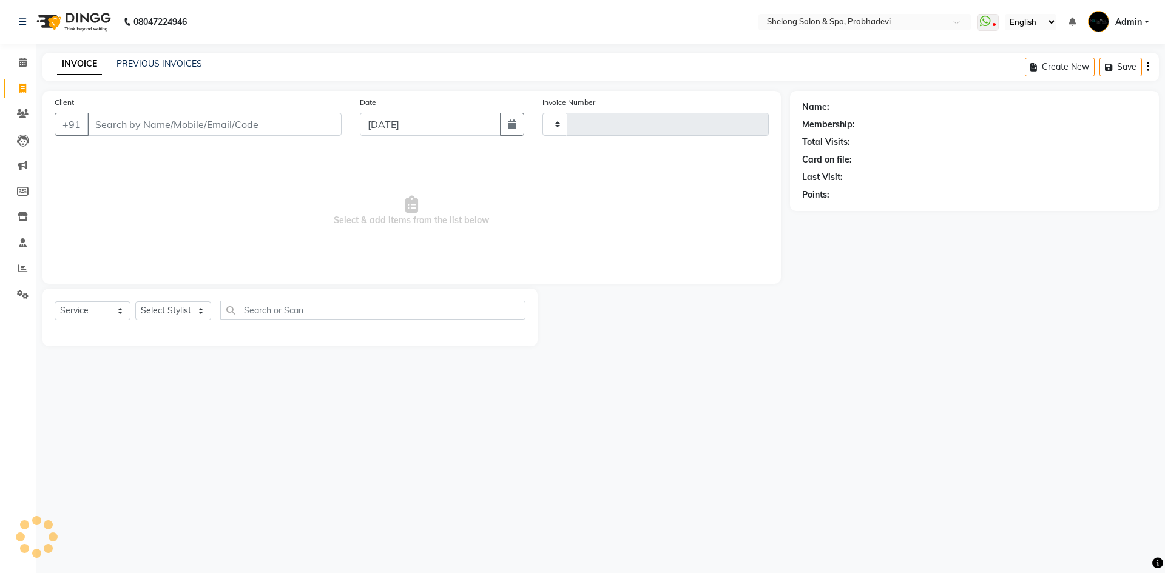
type input "8170"
select select "3475"
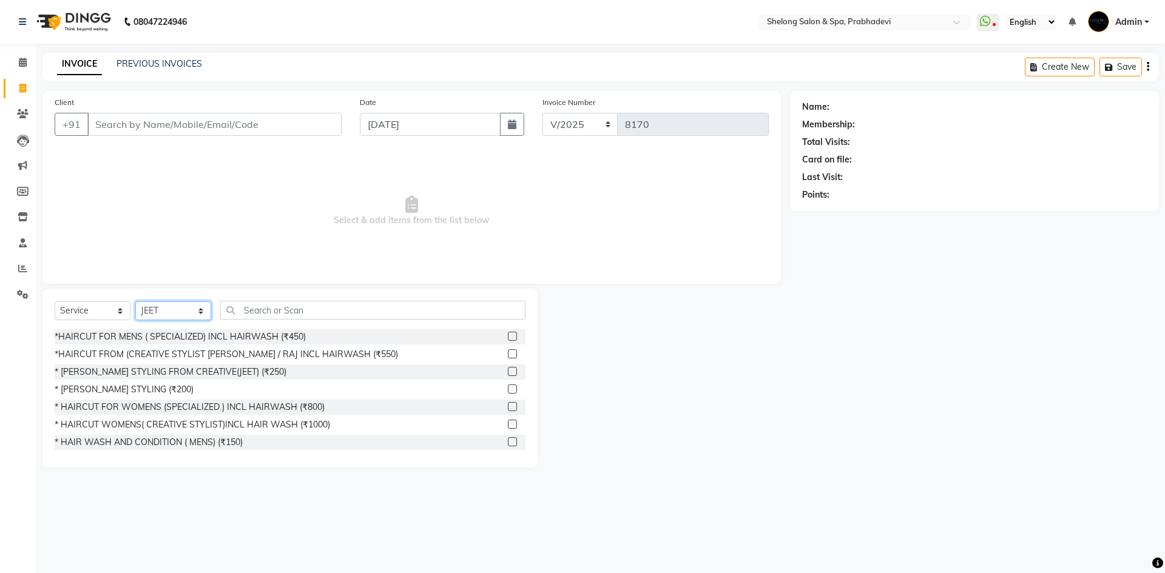
drag, startPoint x: 185, startPoint y: 318, endPoint x: 192, endPoint y: 308, distance: 12.3
click at [188, 316] on select "Select Stylist ( [PERSON_NAME] ) ( [PERSON_NAME] ) [PERSON_NAME] fojdur [PERSON…" at bounding box center [173, 310] width 76 height 19
select select "31386"
click at [135, 301] on select "Select Stylist ( [PERSON_NAME] ) ( [PERSON_NAME] ) [PERSON_NAME] fojdur [PERSON…" at bounding box center [173, 310] width 76 height 19
click at [260, 314] on input "text" at bounding box center [372, 310] width 305 height 19
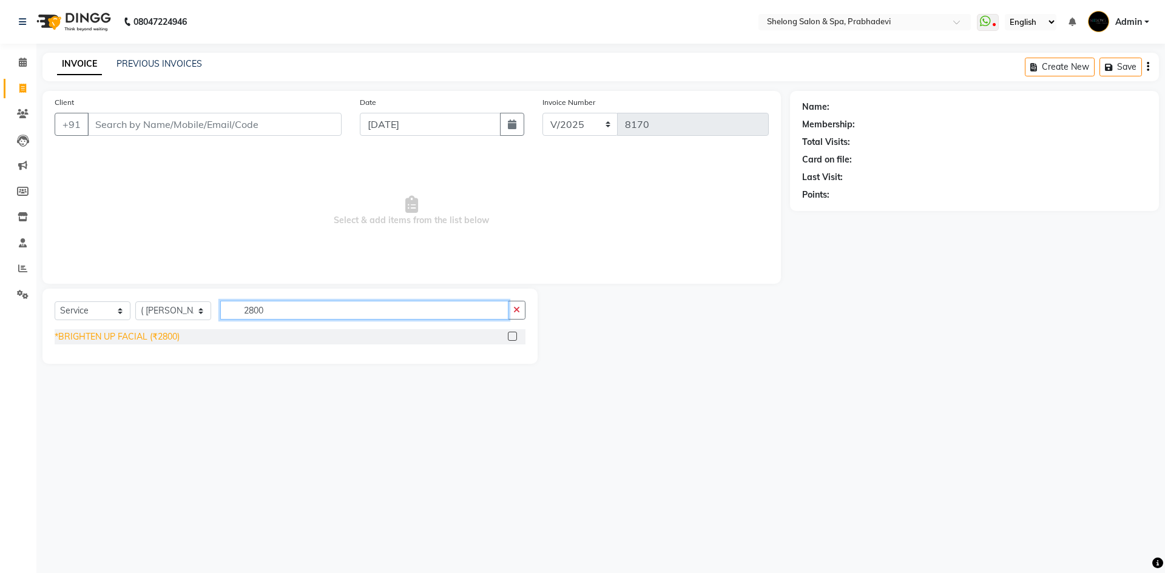
type input "2800"
click at [108, 337] on div "*BRIGHTEN UP FACIAL (₹2800)" at bounding box center [117, 337] width 125 height 13
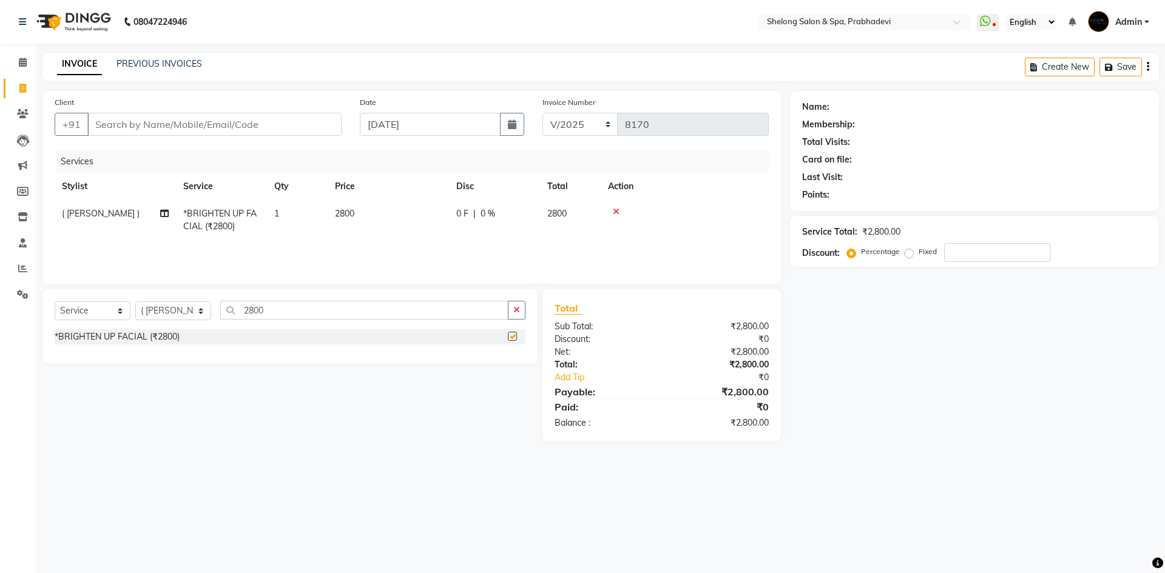
checkbox input "false"
click at [163, 314] on select "Select Stylist ( [PERSON_NAME] ) ( [PERSON_NAME] ) [PERSON_NAME] fojdur [PERSON…" at bounding box center [173, 310] width 76 height 19
select select "47990"
click at [135, 301] on select "Select Stylist ( [PERSON_NAME] ) ( [PERSON_NAME] ) [PERSON_NAME] fojdur [PERSON…" at bounding box center [173, 310] width 76 height 19
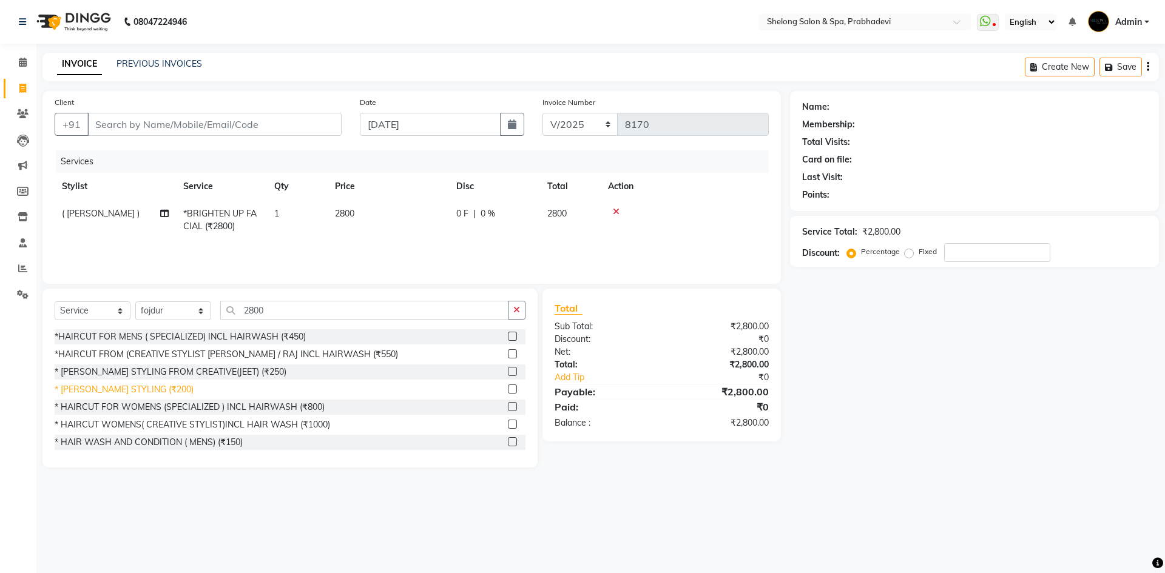
click at [142, 388] on div "* [PERSON_NAME] STYLING (₹200)" at bounding box center [124, 389] width 139 height 13
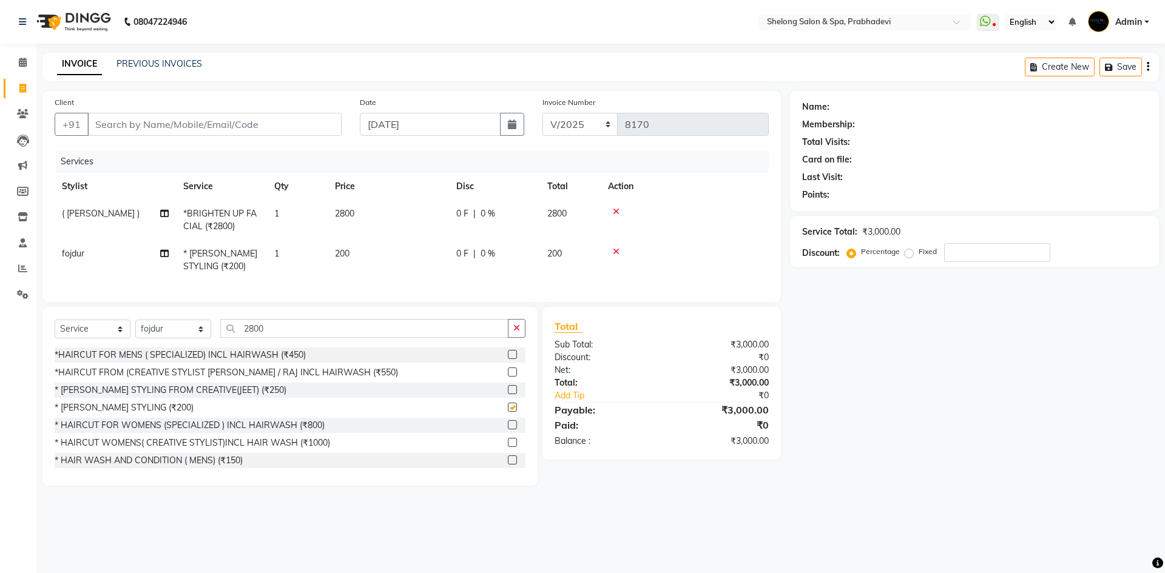
checkbox input "false"
click at [106, 129] on input "Client" at bounding box center [214, 124] width 254 height 23
type input "s"
type input "0"
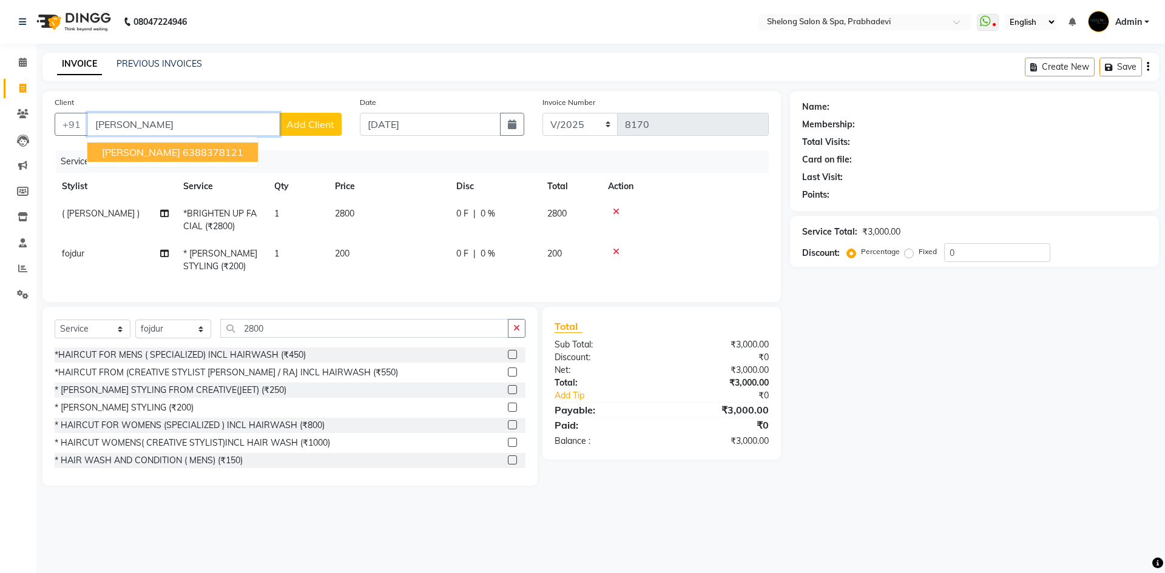
click at [156, 151] on span "[PERSON_NAME]" at bounding box center [141, 152] width 78 height 12
type input "6388378121"
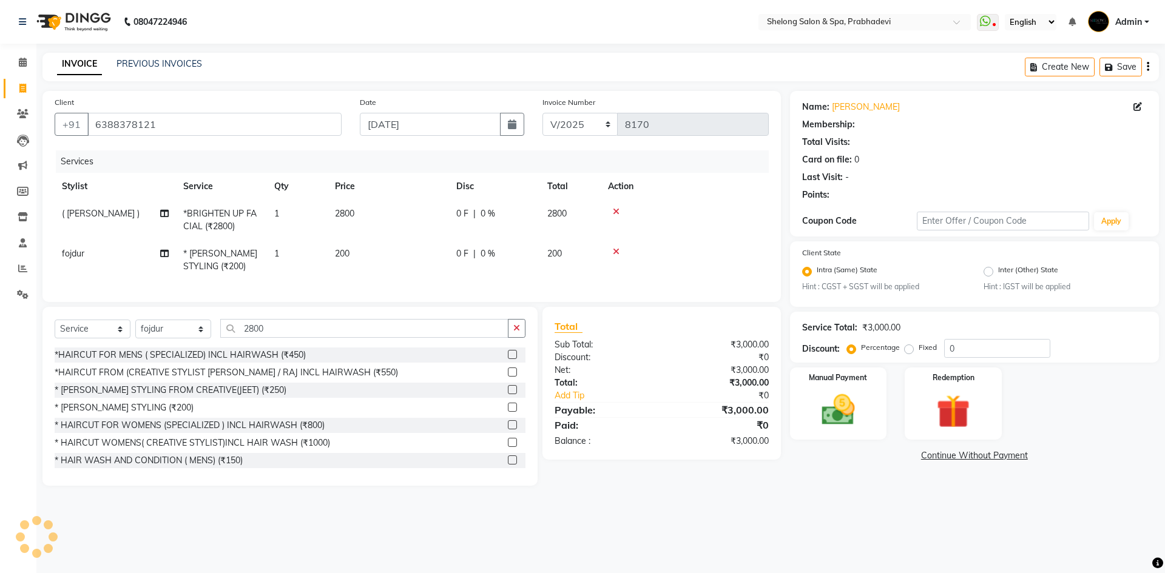
select select "1: Object"
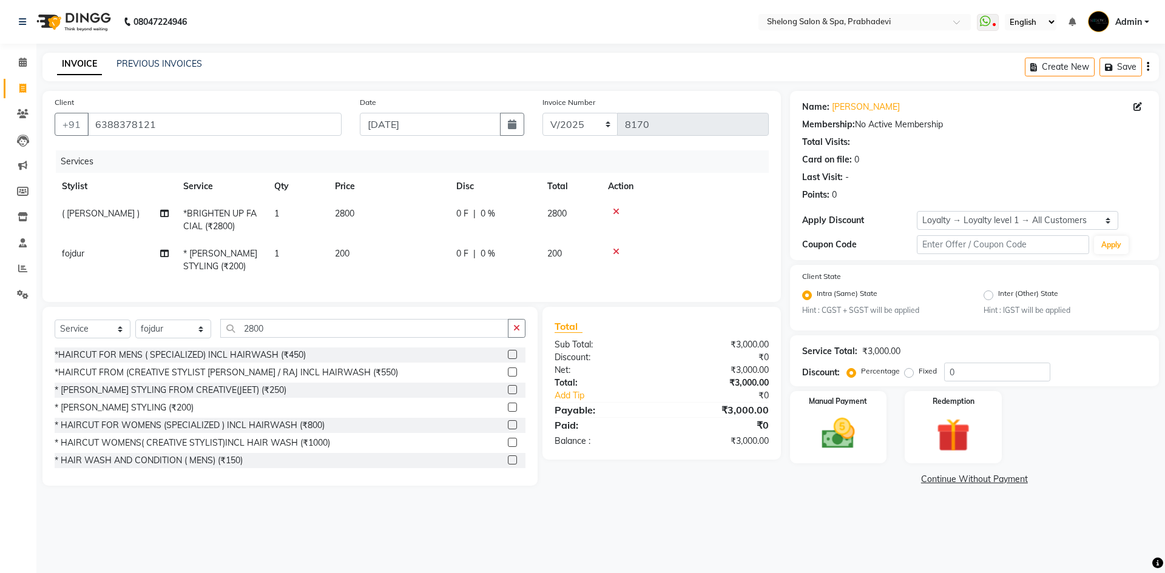
click at [465, 216] on span "0 F" at bounding box center [462, 213] width 12 height 13
select select "31386"
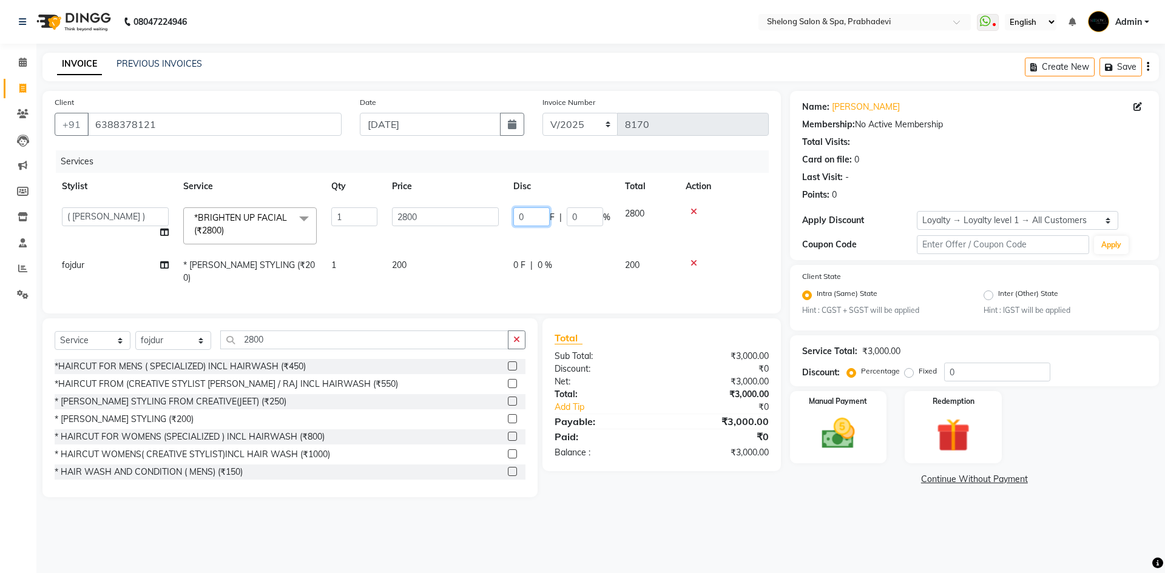
click at [532, 218] on input "0" at bounding box center [531, 216] width 36 height 19
type input "800"
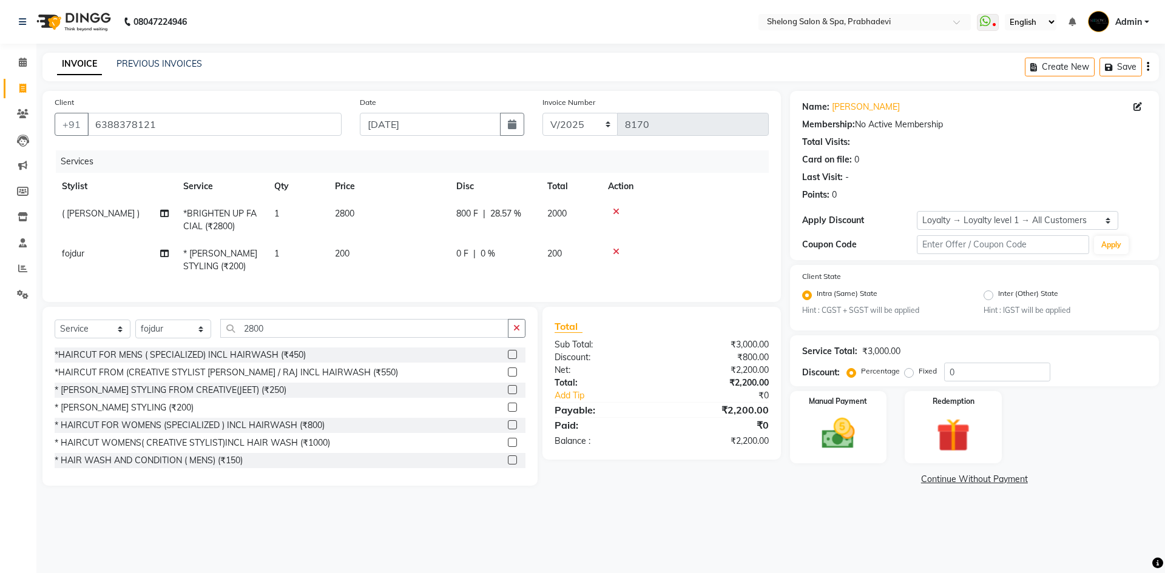
click at [744, 517] on div "08047224946 Select Location × Shelong Salon & Spa, Prabhadevi WhatsApp Status ✕…" at bounding box center [582, 286] width 1165 height 573
click at [805, 456] on div "Manual Payment" at bounding box center [837, 427] width 101 height 75
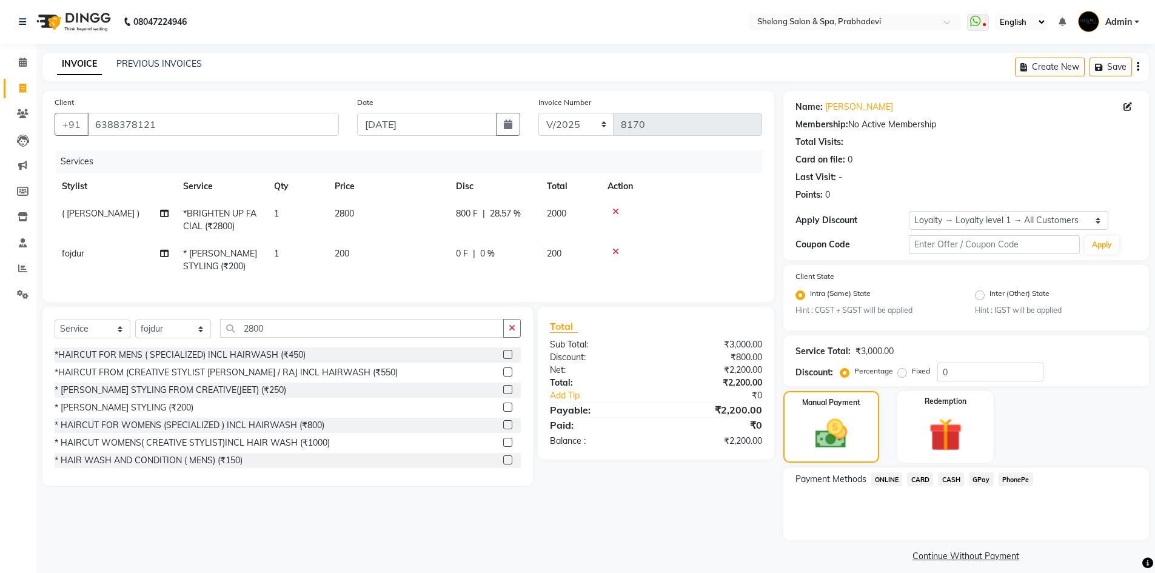
click at [953, 480] on span "CASH" at bounding box center [951, 480] width 26 height 14
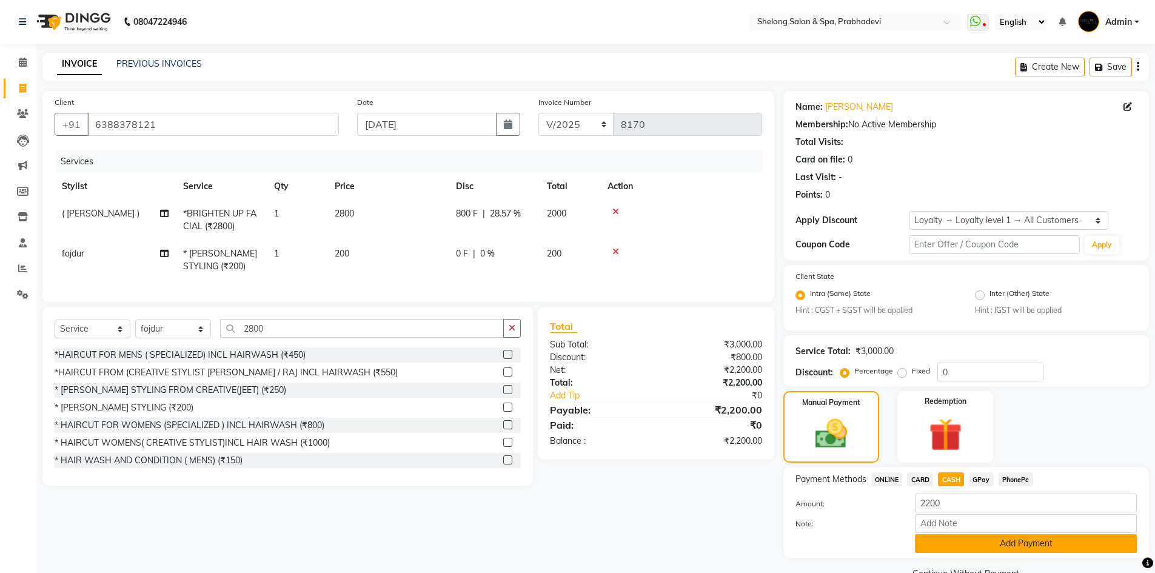
click at [980, 549] on button "Add Payment" at bounding box center [1026, 543] width 222 height 19
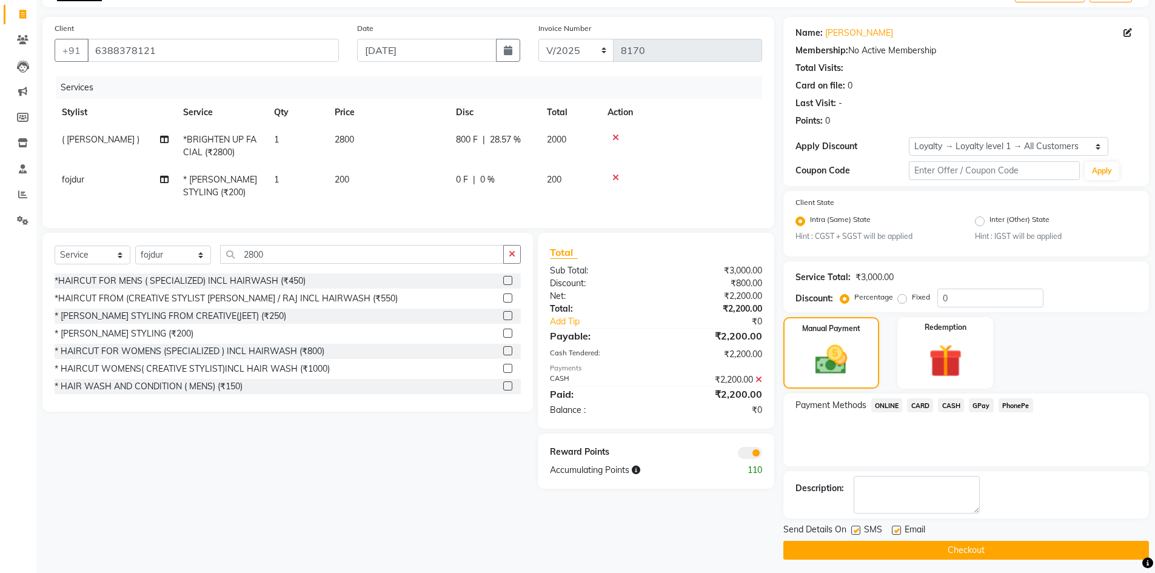
scroll to position [79, 0]
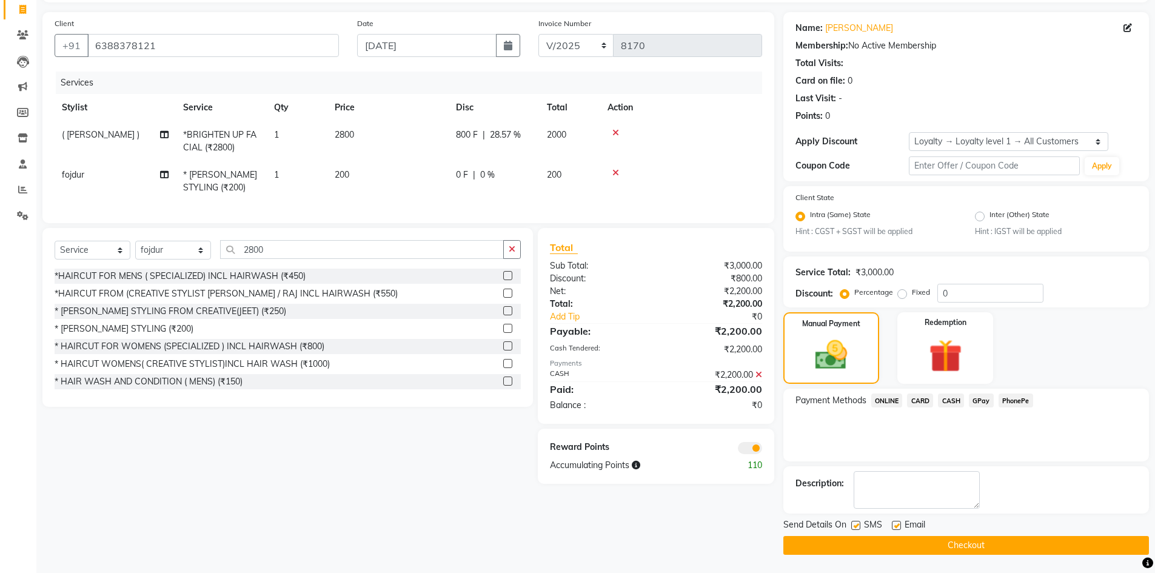
click at [749, 454] on span at bounding box center [750, 448] width 24 height 12
click at [762, 450] on input "checkbox" at bounding box center [762, 450] width 0 height 0
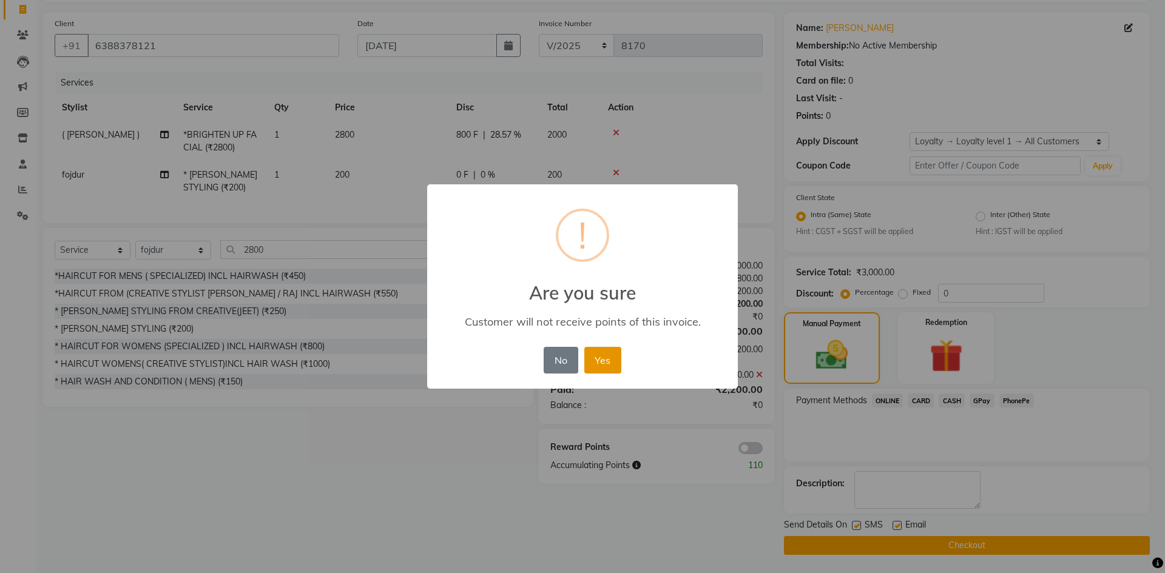
click at [599, 352] on button "Yes" at bounding box center [602, 360] width 37 height 27
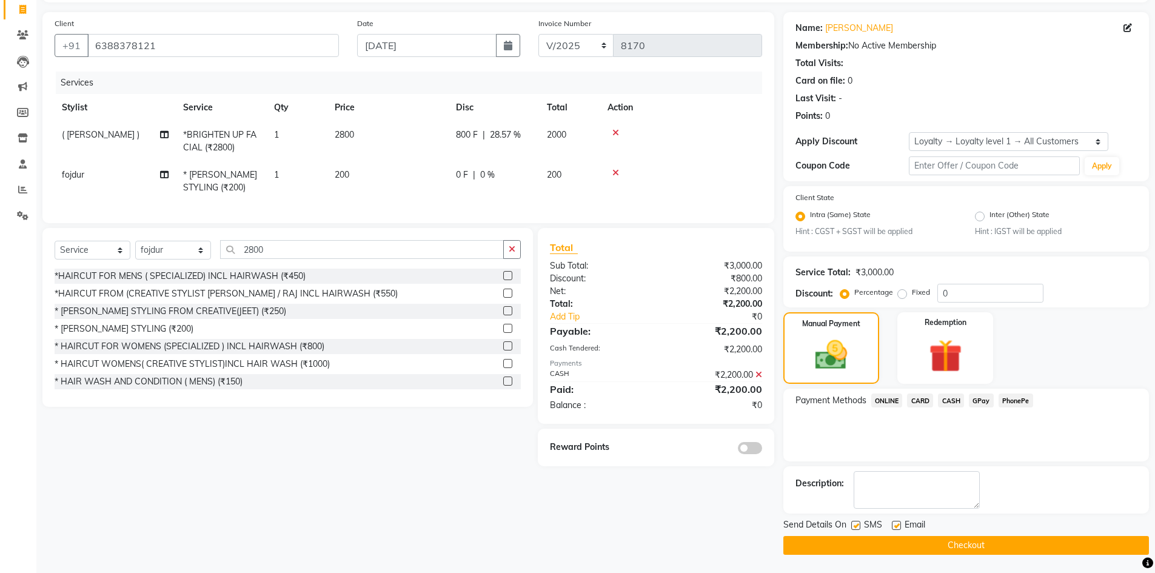
click at [896, 542] on button "Checkout" at bounding box center [967, 545] width 366 height 19
